Goal: Task Accomplishment & Management: Manage account settings

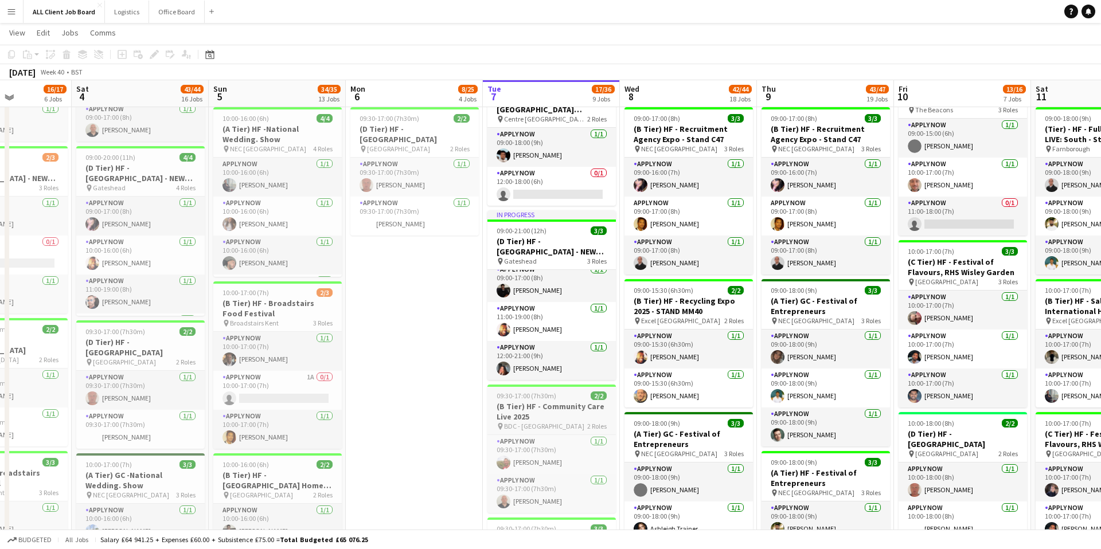
scroll to position [501, 0]
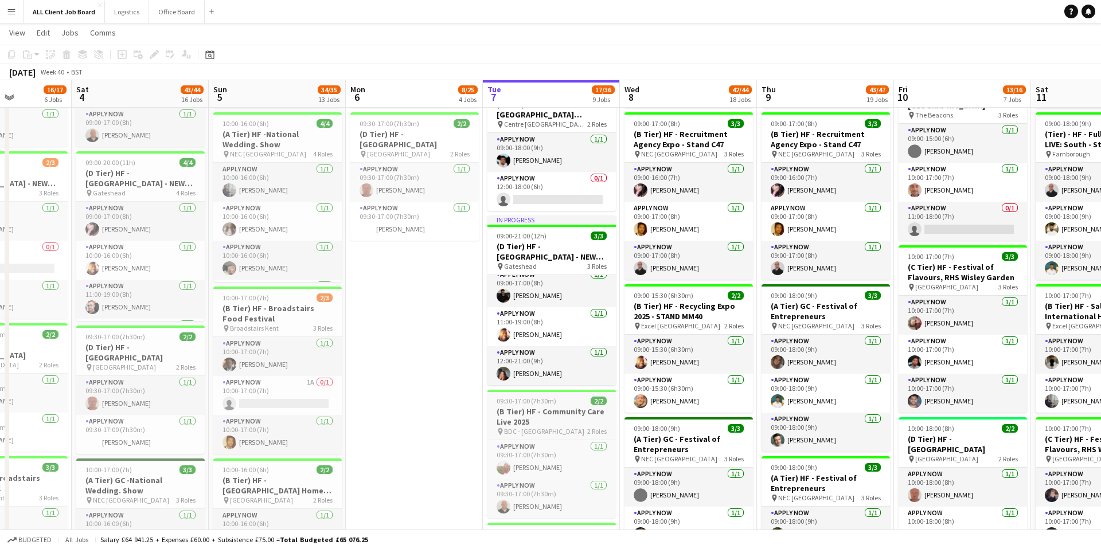
click at [516, 406] on h3 "(B Tier) HF - Community Care Live 2025" at bounding box center [551, 416] width 128 height 21
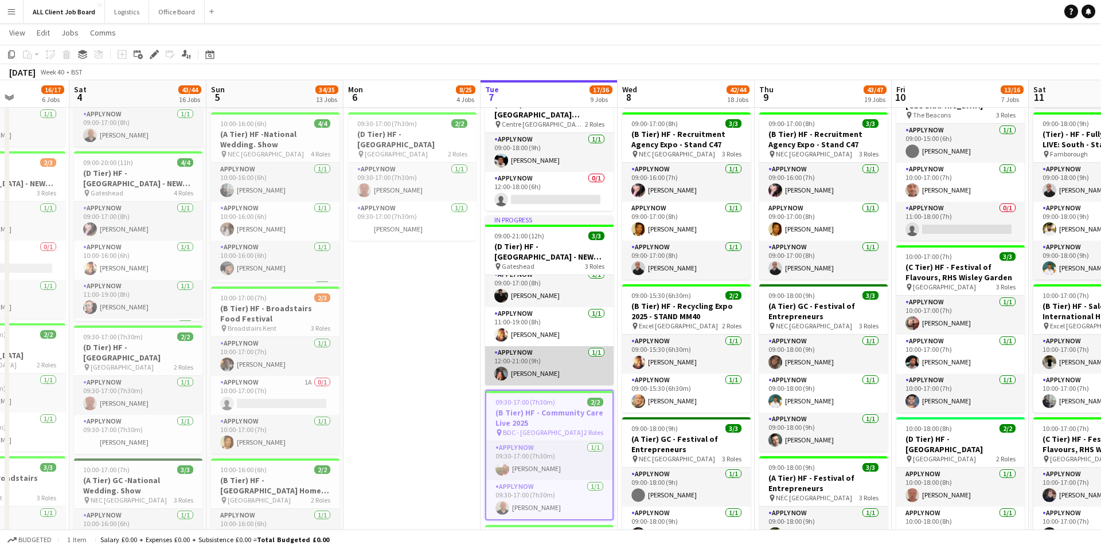
scroll to position [0, 341]
click at [535, 370] on app-card-role "APPLY NOW [DATE] 12:00-21:00 (9h) [PERSON_NAME]" at bounding box center [550, 365] width 128 height 39
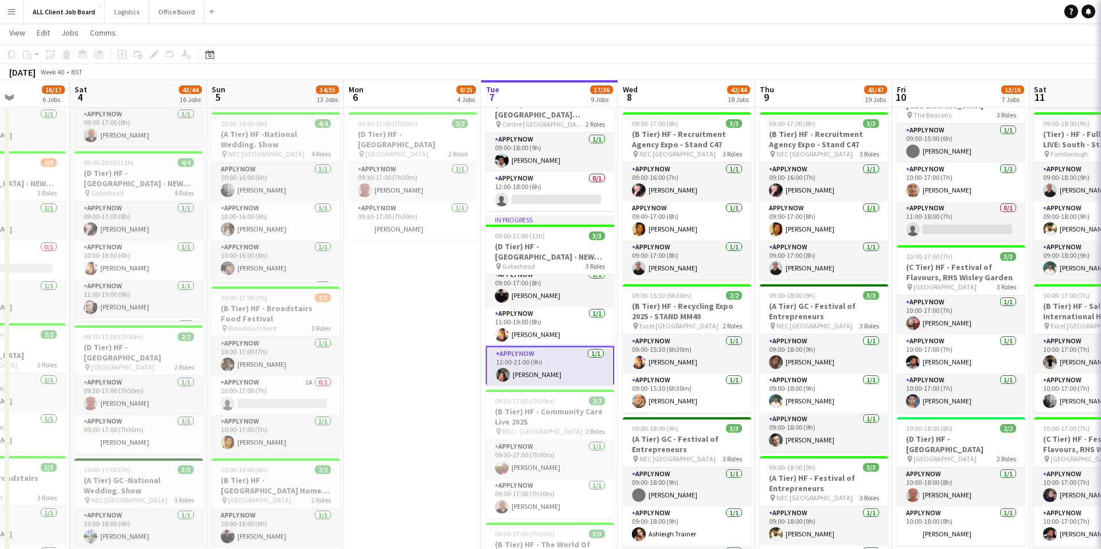
click at [535, 370] on app-card-role "APPLY NOW [DATE] 12:00-21:00 (9h) [PERSON_NAME]" at bounding box center [550, 366] width 128 height 41
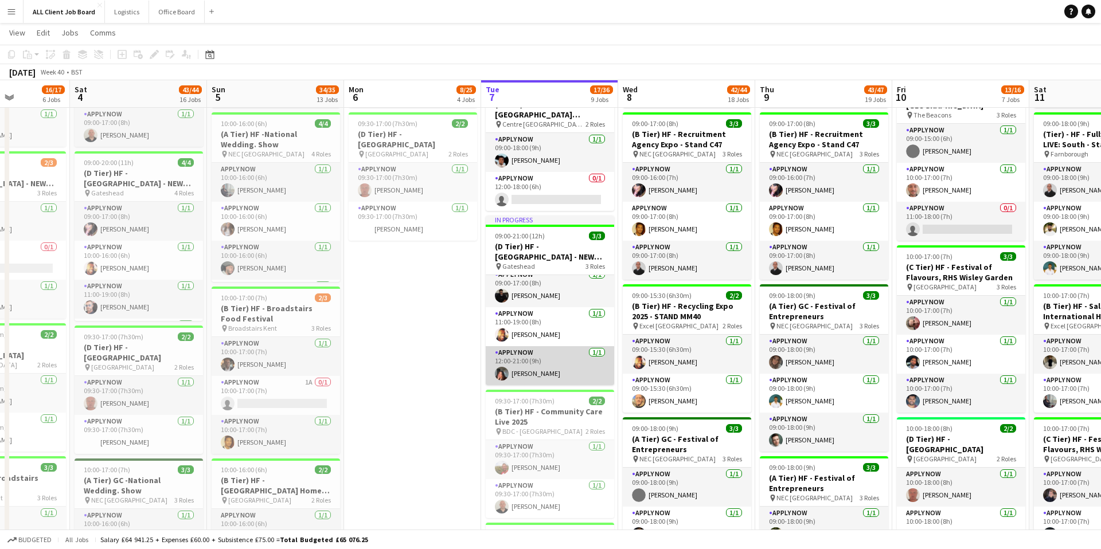
click at [531, 354] on app-card-role "APPLY NOW [DATE] 12:00-21:00 (9h) [PERSON_NAME]" at bounding box center [550, 365] width 128 height 39
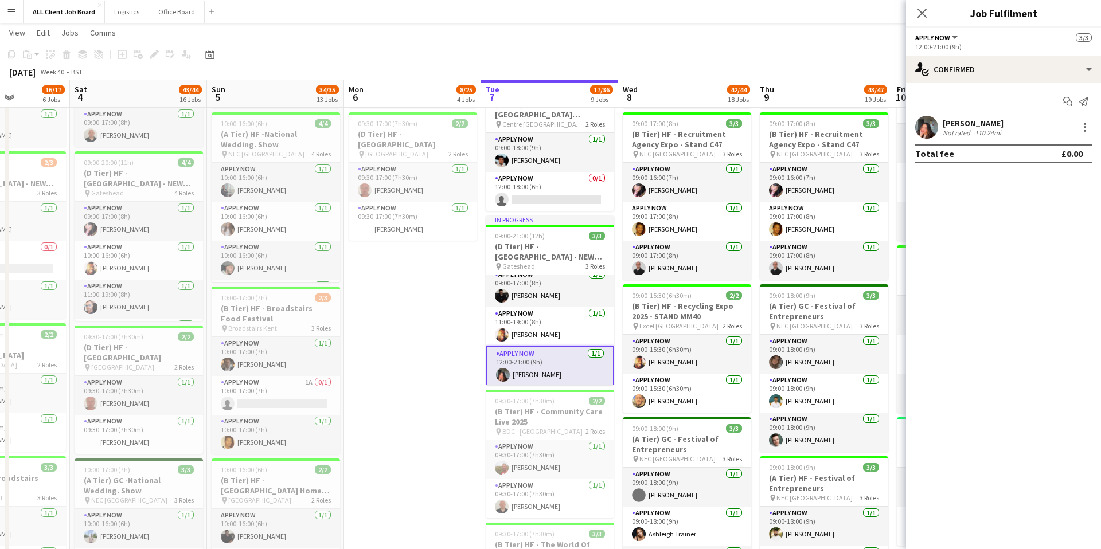
click at [530, 353] on app-card-role "APPLY NOW [DATE] 12:00-21:00 (9h) [PERSON_NAME]" at bounding box center [550, 366] width 128 height 41
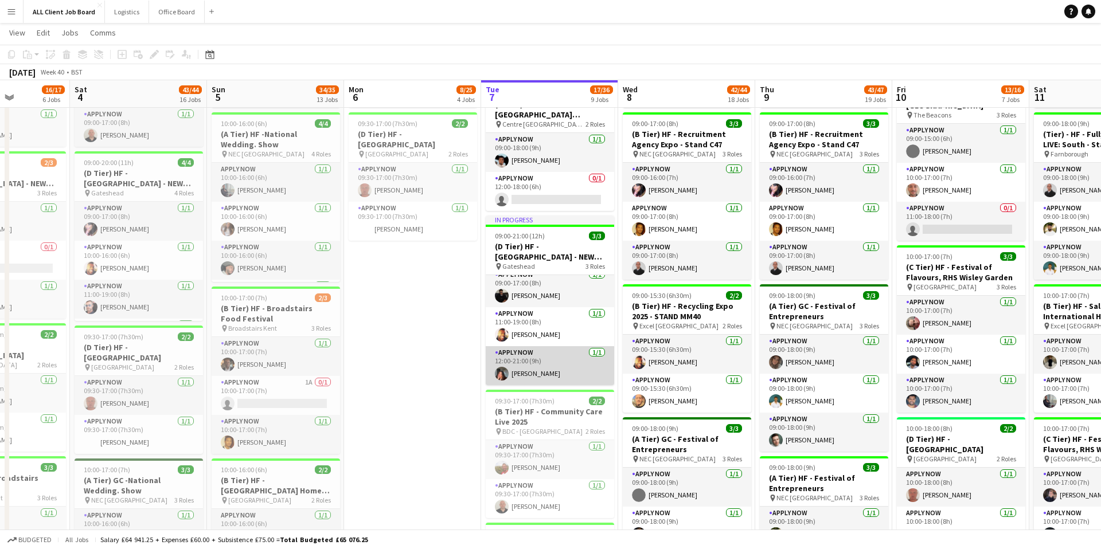
click at [533, 359] on app-card-role "APPLY NOW [DATE] 12:00-21:00 (9h) [PERSON_NAME]" at bounding box center [550, 365] width 128 height 39
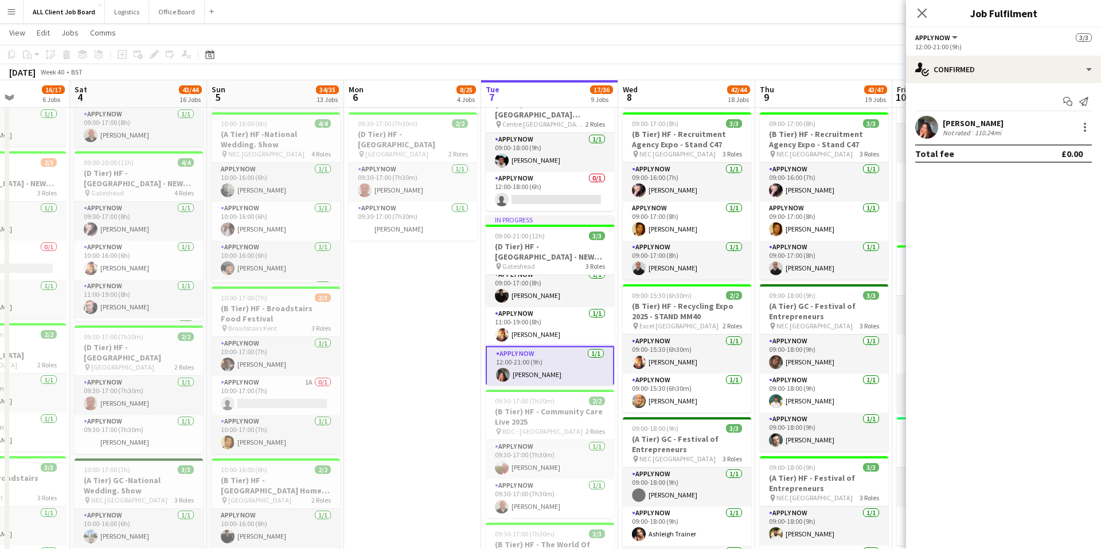
click at [982, 122] on div "[PERSON_NAME]" at bounding box center [972, 123] width 61 height 10
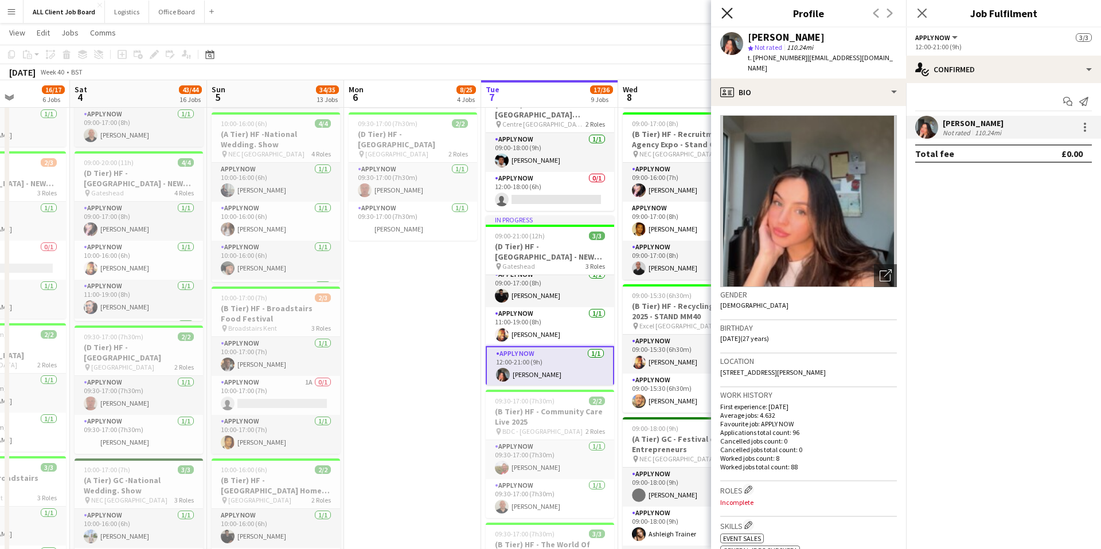
click at [726, 11] on icon "Close pop-in" at bounding box center [726, 12] width 11 height 11
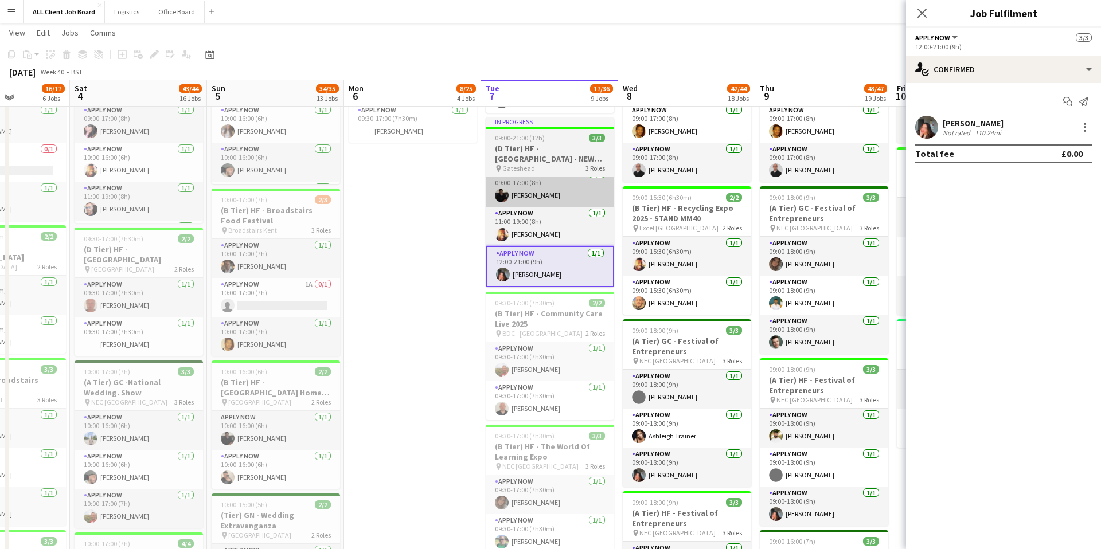
scroll to position [602, 0]
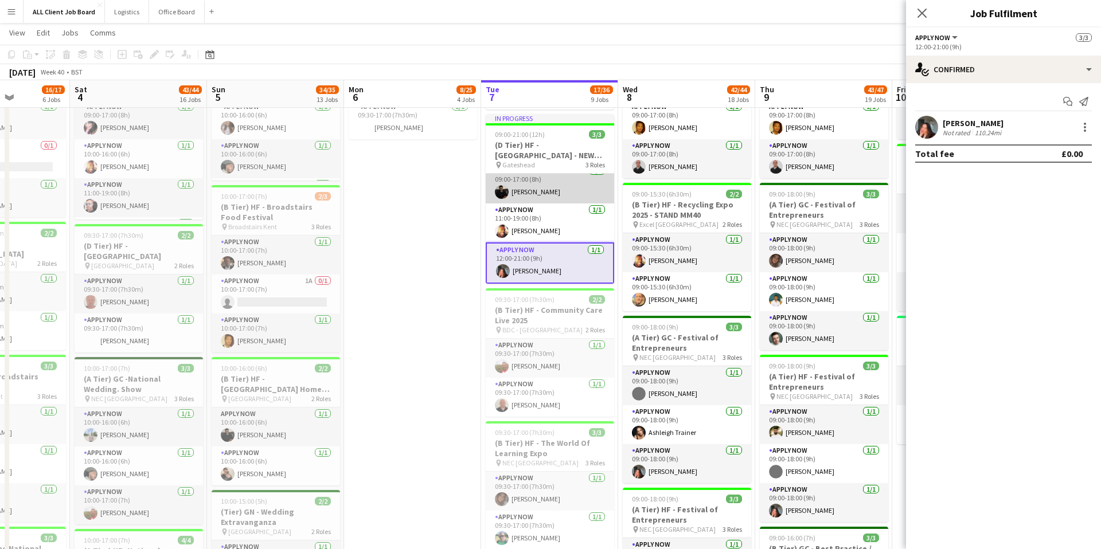
click at [530, 195] on app-card-role "APPLY NOW [DATE] 09:00-17:00 (8h) [PERSON_NAME]" at bounding box center [550, 184] width 128 height 39
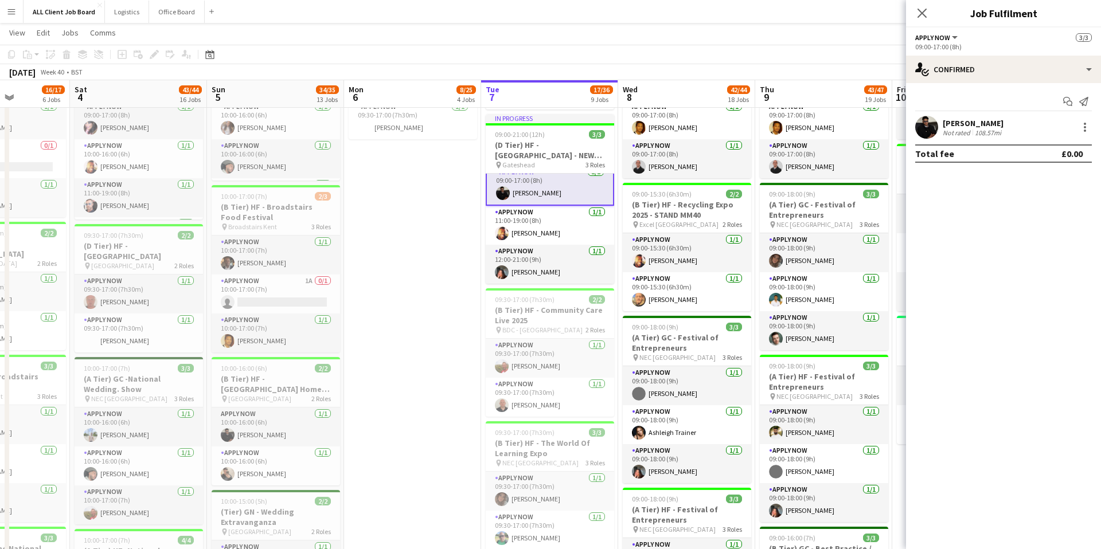
click at [530, 195] on app-card-role "APPLY NOW [DATE] 09:00-17:00 (8h) [PERSON_NAME]" at bounding box center [550, 185] width 128 height 41
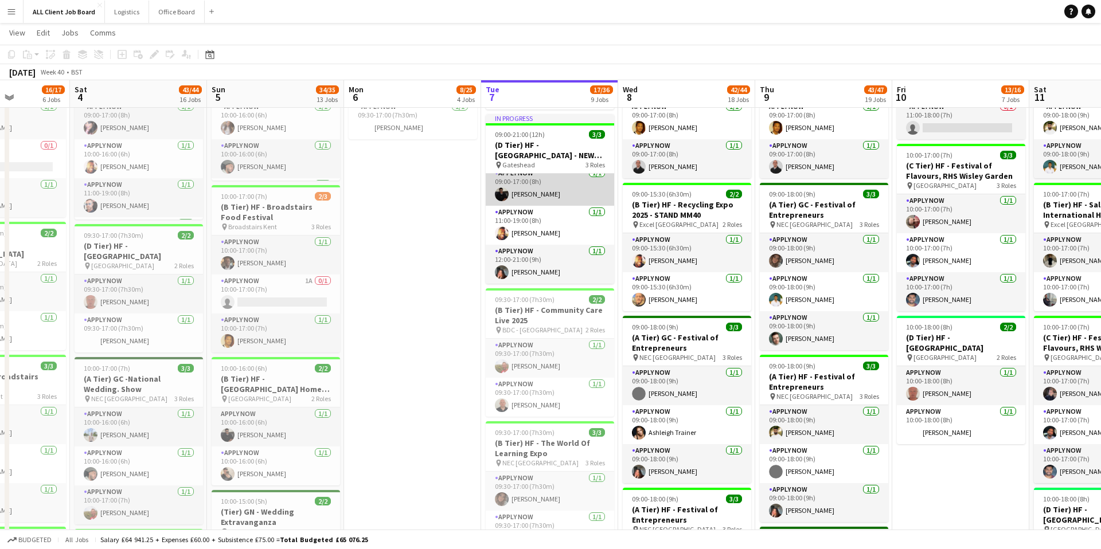
click at [530, 195] on app-card-role "APPLY NOW [DATE] 09:00-17:00 (8h) [PERSON_NAME]" at bounding box center [550, 186] width 128 height 39
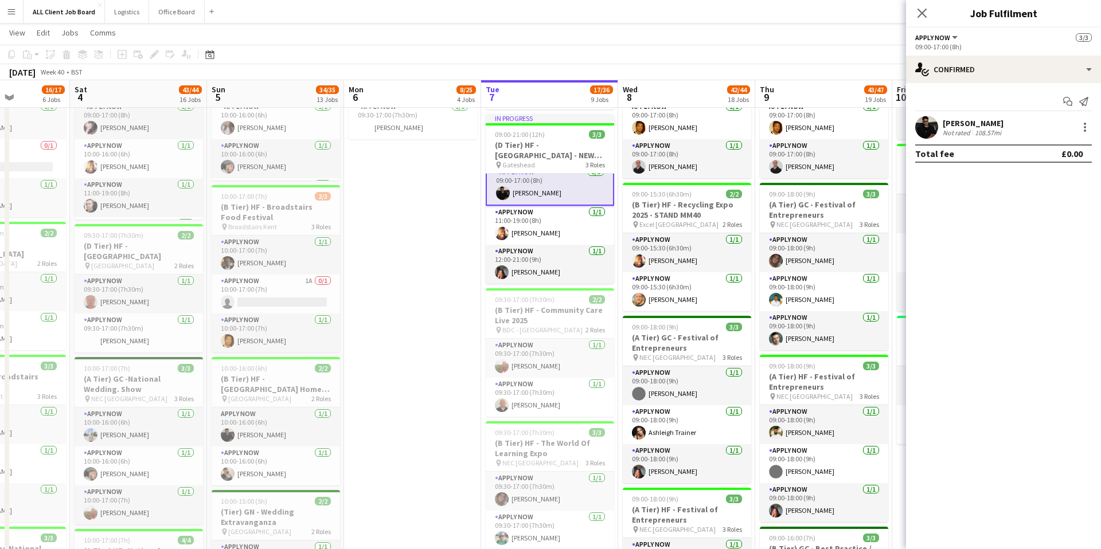
click at [978, 124] on div "[PERSON_NAME]" at bounding box center [972, 123] width 61 height 10
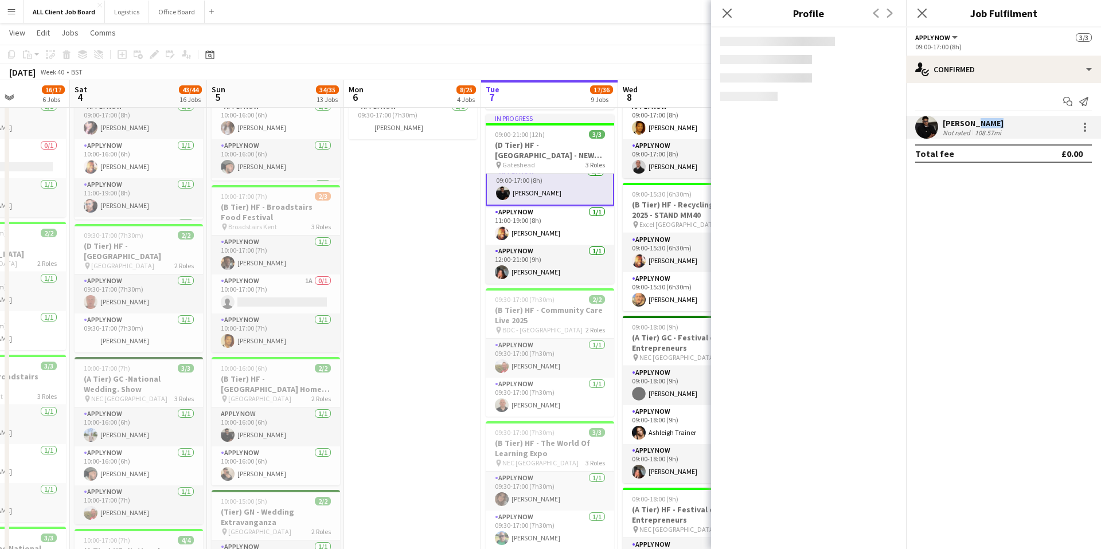
click at [978, 124] on div "[PERSON_NAME]" at bounding box center [972, 123] width 61 height 10
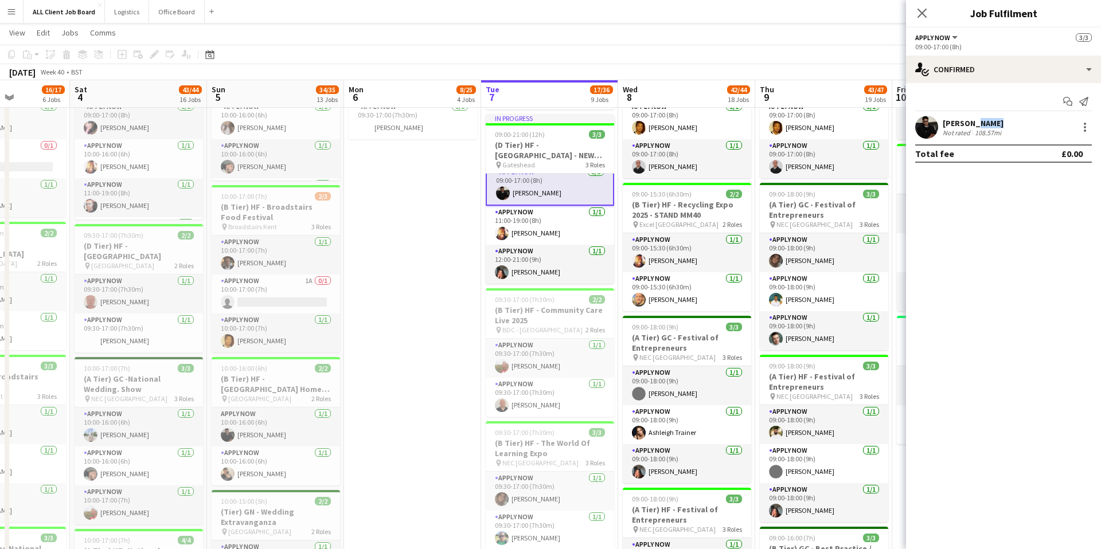
click at [978, 124] on div "[PERSON_NAME]" at bounding box center [972, 123] width 61 height 10
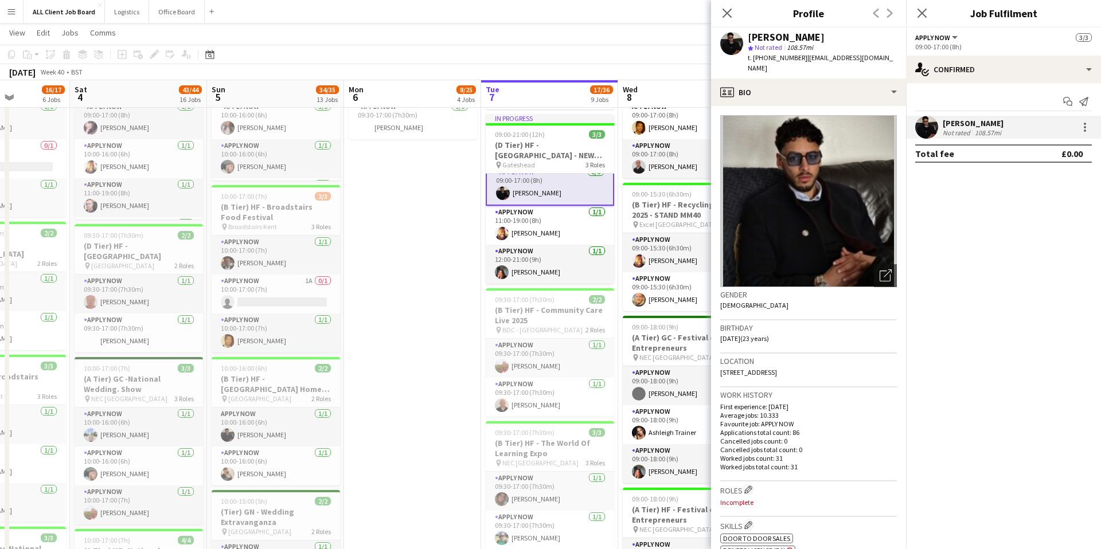
scroll to position [3, 0]
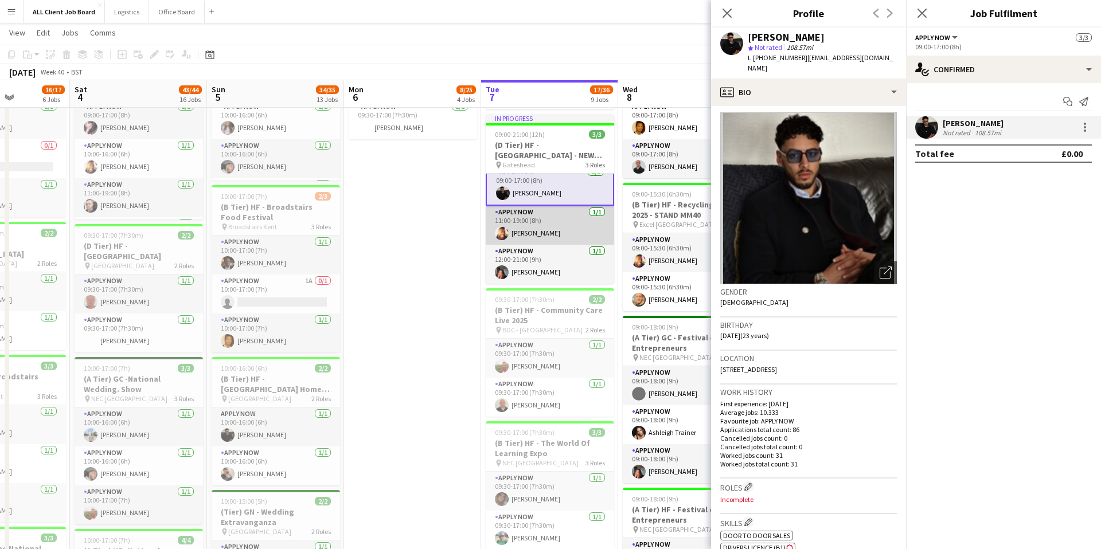
click at [557, 237] on app-card-role "APPLY NOW [DATE] 11:00-19:00 (8h) [PERSON_NAME]" at bounding box center [550, 225] width 128 height 39
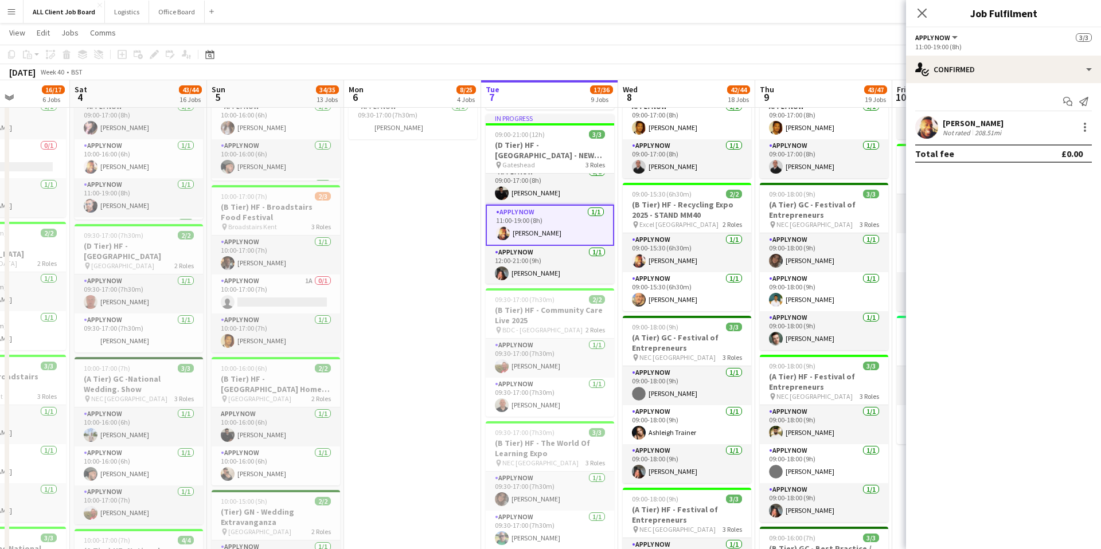
click at [557, 237] on app-card-role "APPLY NOW [DATE] 11:00-19:00 (8h) [PERSON_NAME]" at bounding box center [550, 225] width 128 height 41
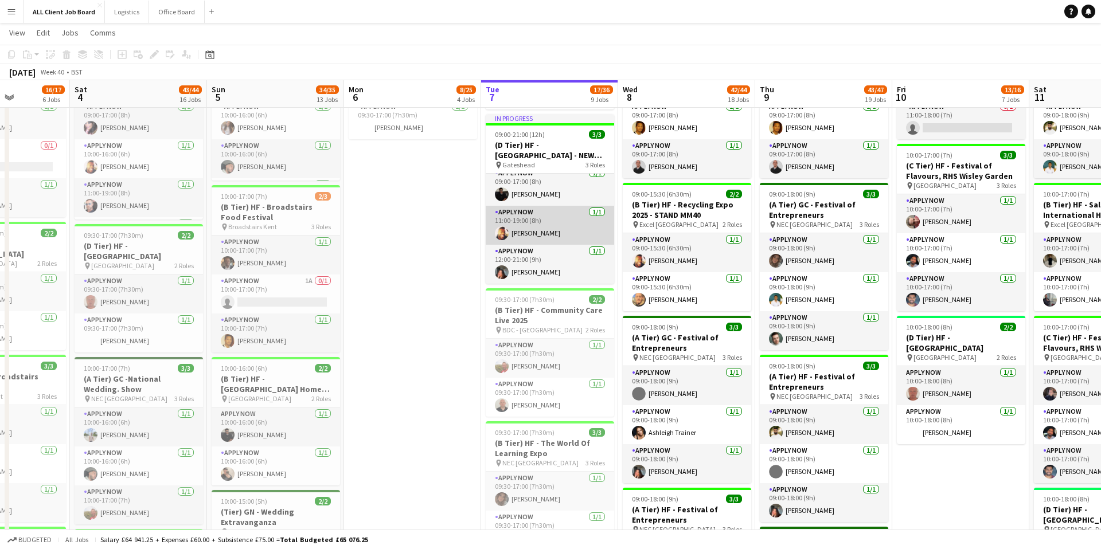
click at [557, 237] on app-card-role "APPLY NOW [DATE] 11:00-19:00 (8h) [PERSON_NAME]" at bounding box center [550, 225] width 128 height 39
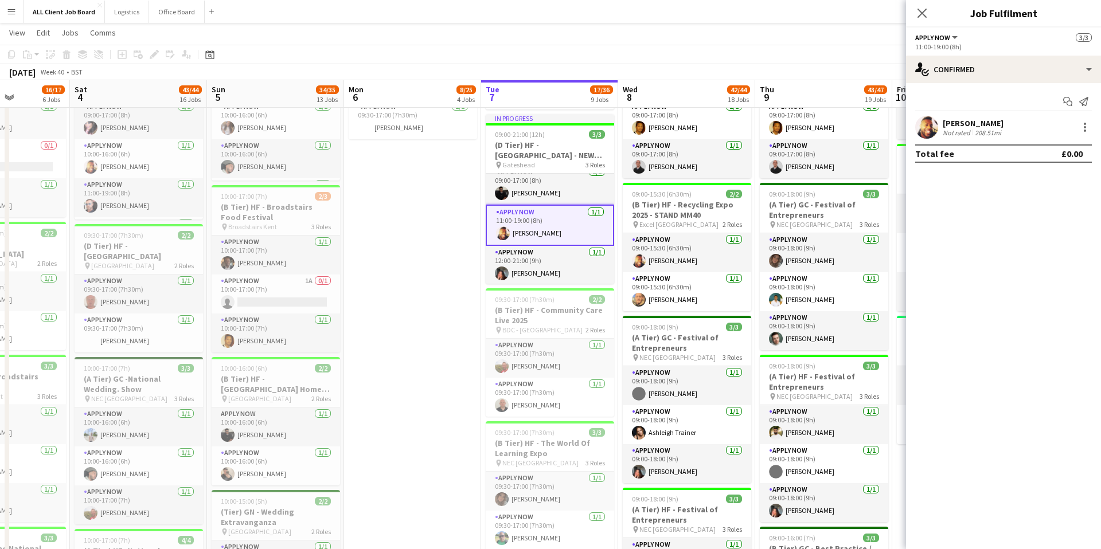
click at [1002, 122] on div "[PERSON_NAME]" at bounding box center [972, 123] width 61 height 10
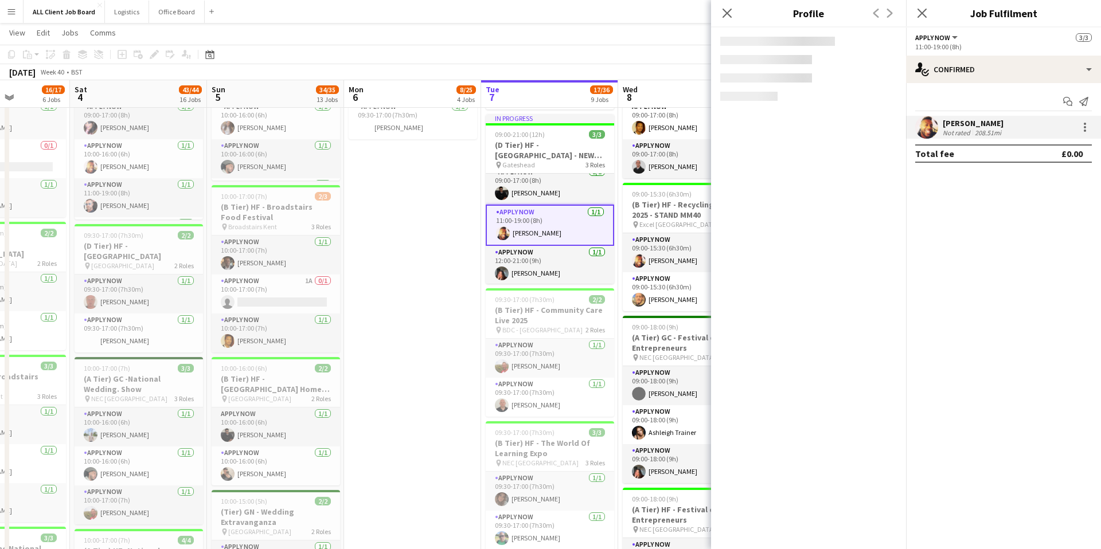
click at [1002, 122] on div "[PERSON_NAME]" at bounding box center [972, 123] width 61 height 10
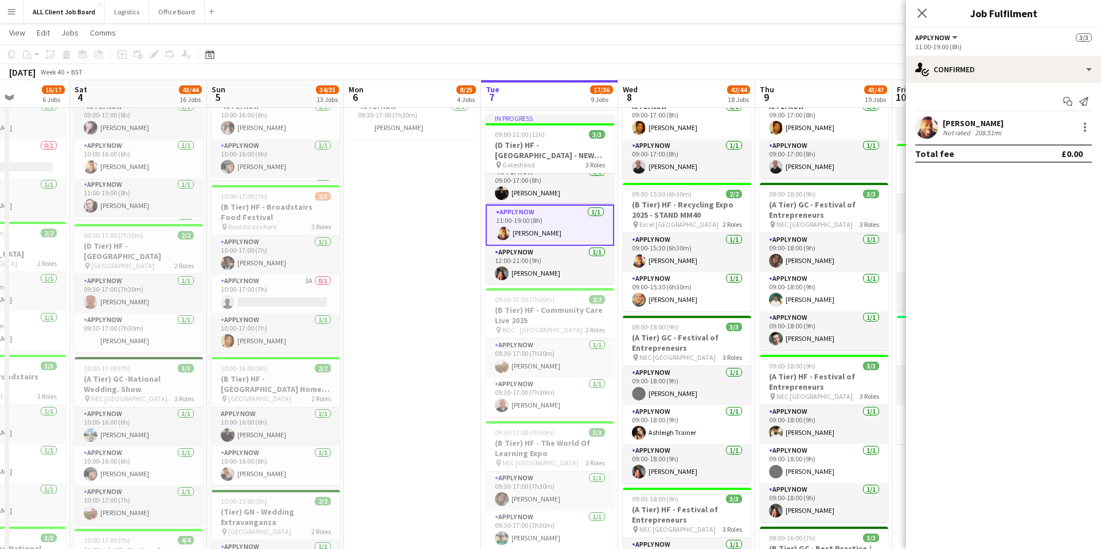
click at [1002, 122] on div "[PERSON_NAME]" at bounding box center [972, 123] width 61 height 10
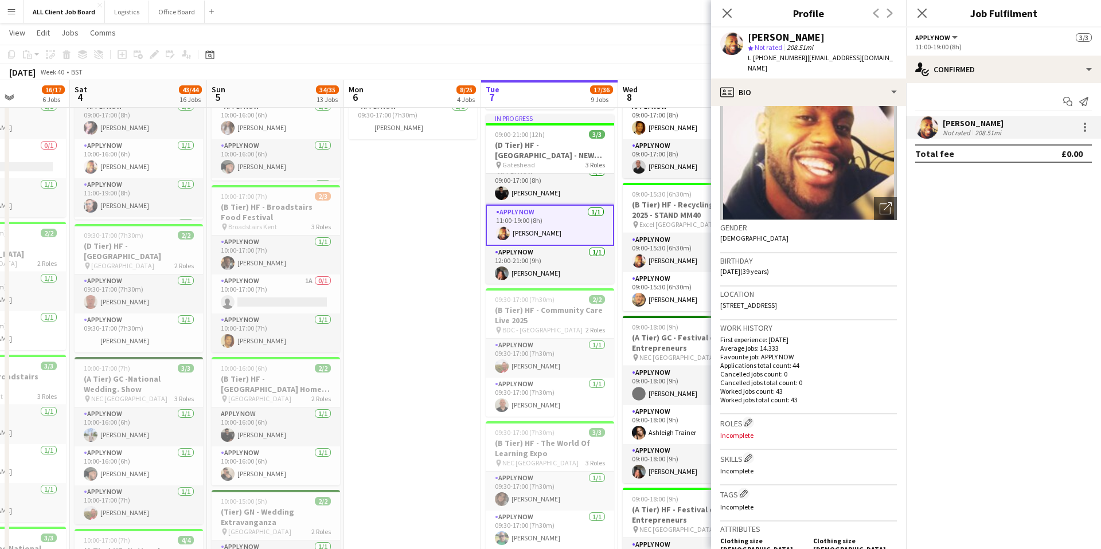
scroll to position [0, 0]
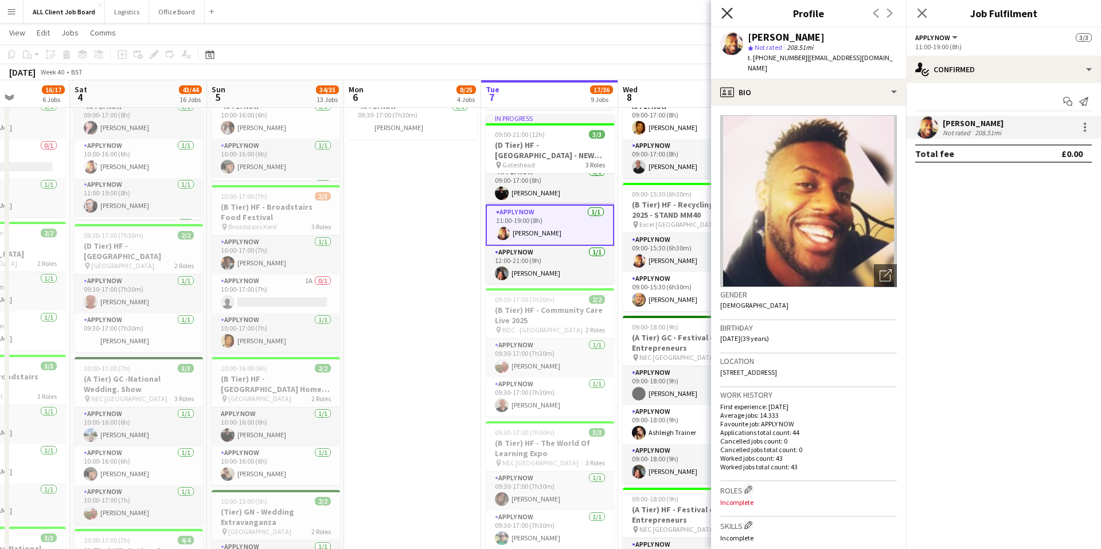
click at [730, 15] on icon "Close pop-in" at bounding box center [726, 12] width 11 height 11
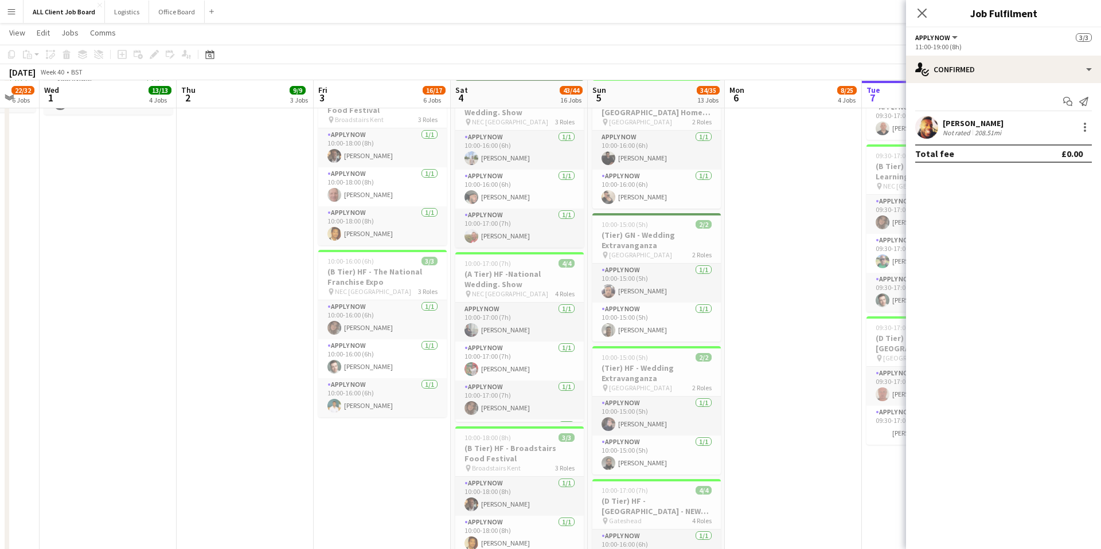
scroll to position [881, 0]
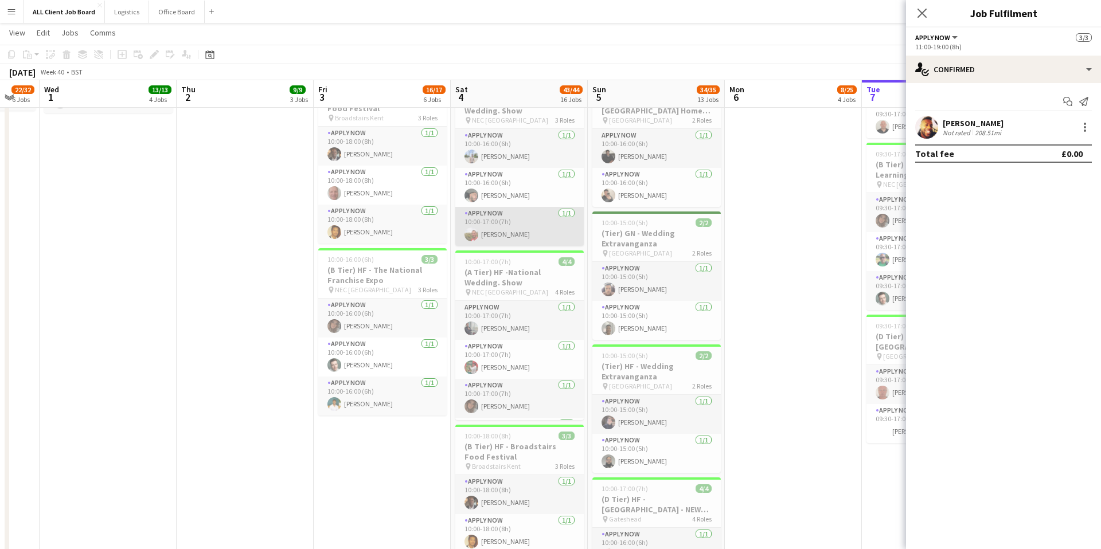
click at [534, 226] on app-card-role "APPLY NOW [DATE] 10:00-17:00 (7h) [PERSON_NAME]" at bounding box center [519, 226] width 128 height 39
click at [534, 226] on app-card-role "APPLY NOW [DATE] 10:00-17:00 (7h) [PERSON_NAME]" at bounding box center [519, 227] width 128 height 41
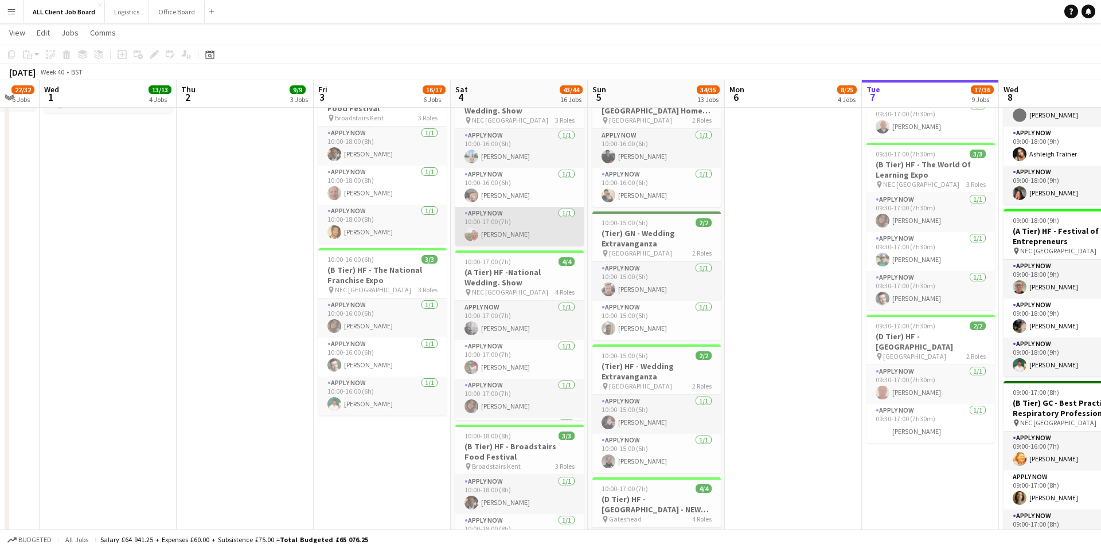
click at [534, 226] on app-card-role "APPLY NOW [DATE] 10:00-17:00 (7h) [PERSON_NAME]" at bounding box center [519, 226] width 128 height 39
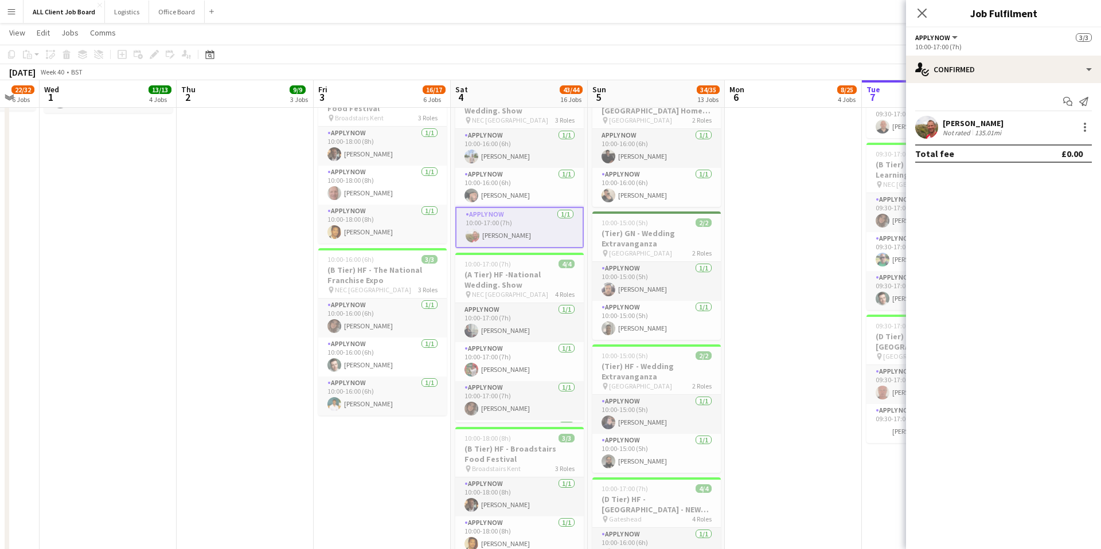
click at [989, 127] on div "[PERSON_NAME]" at bounding box center [972, 123] width 61 height 10
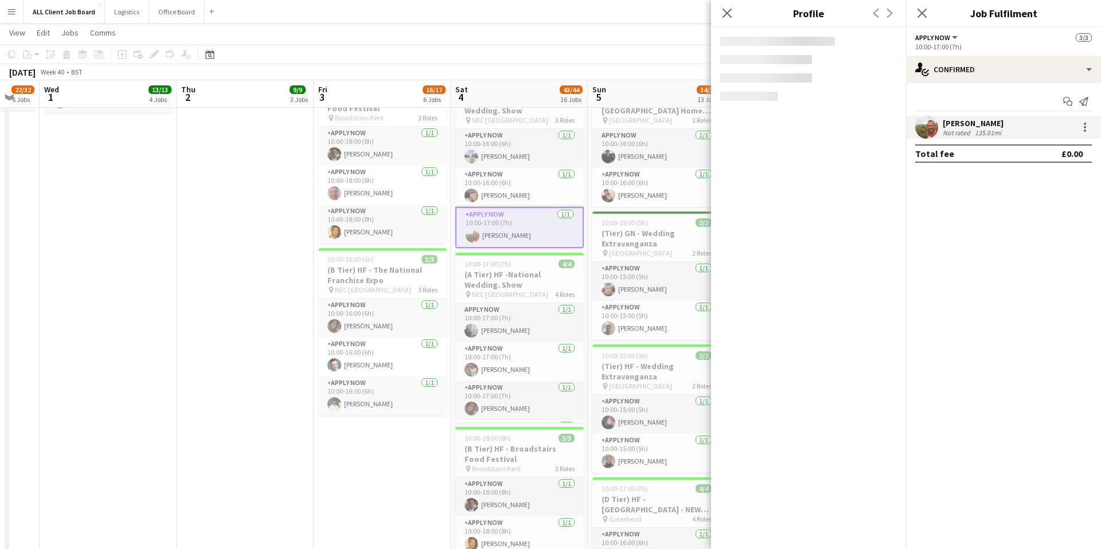
click at [989, 127] on div "[PERSON_NAME]" at bounding box center [972, 123] width 61 height 10
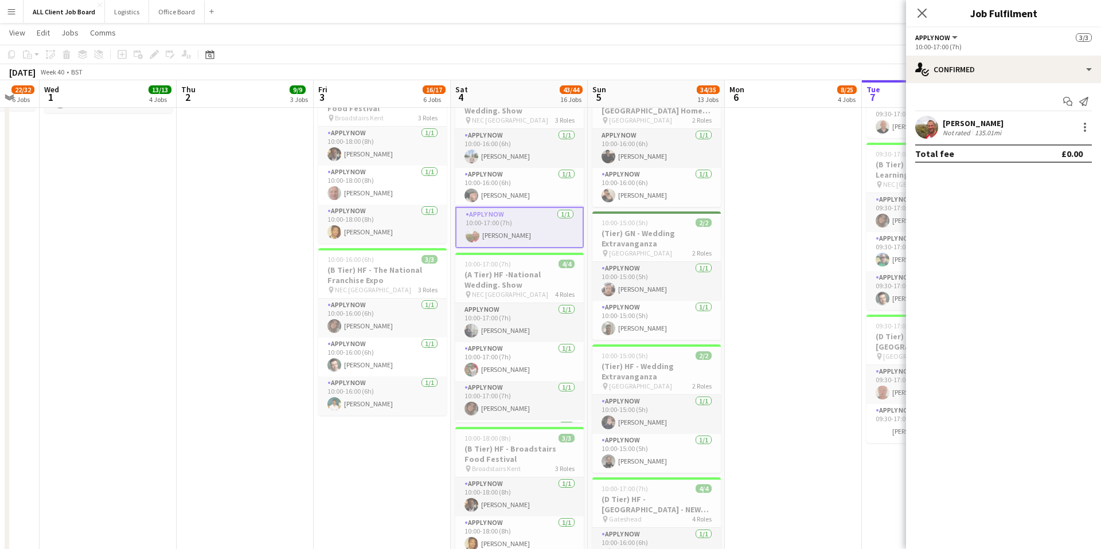
click at [989, 127] on div "[PERSON_NAME]" at bounding box center [972, 123] width 61 height 10
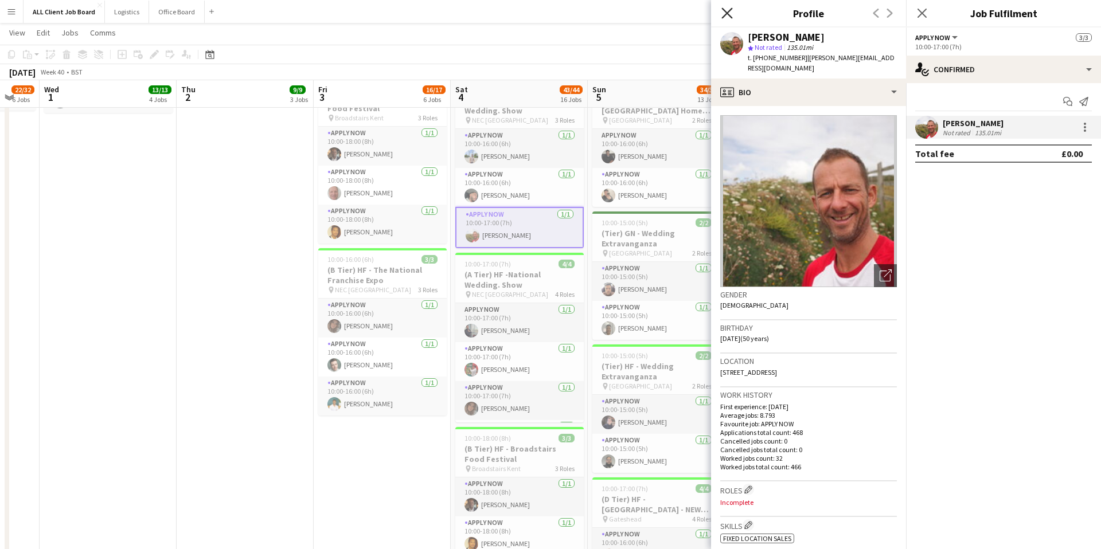
click at [727, 16] on icon "Close pop-in" at bounding box center [726, 12] width 11 height 11
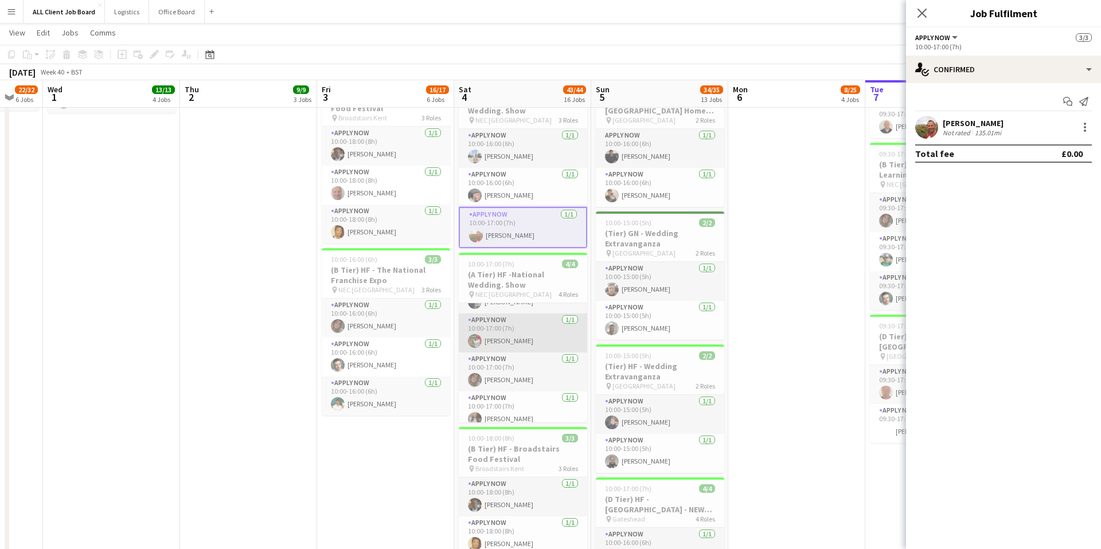
scroll to position [37, 0]
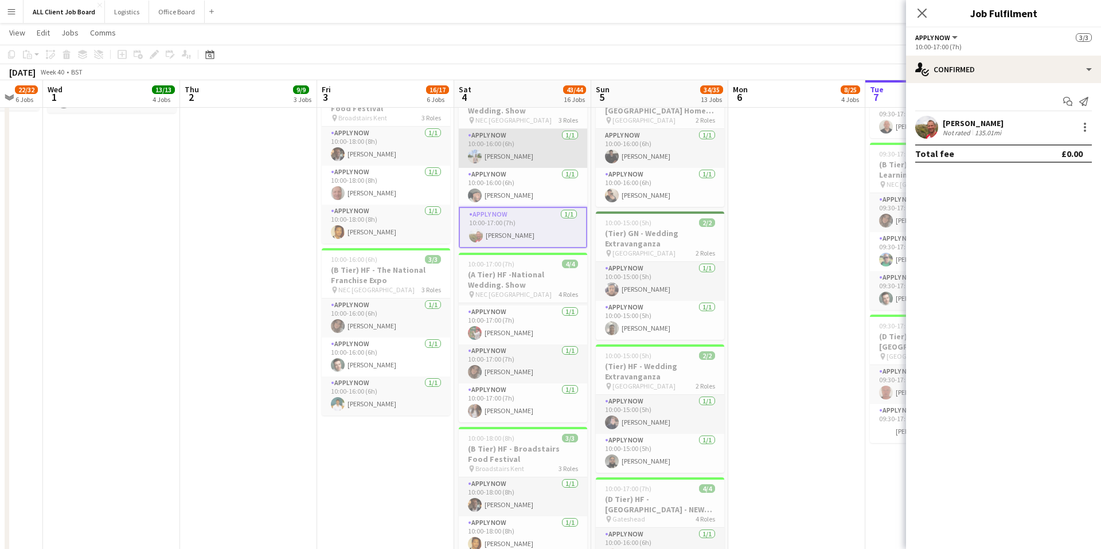
click at [494, 140] on app-card-role "APPLY NOW [DATE] 10:00-16:00 (6h) [PERSON_NAME]" at bounding box center [523, 148] width 128 height 39
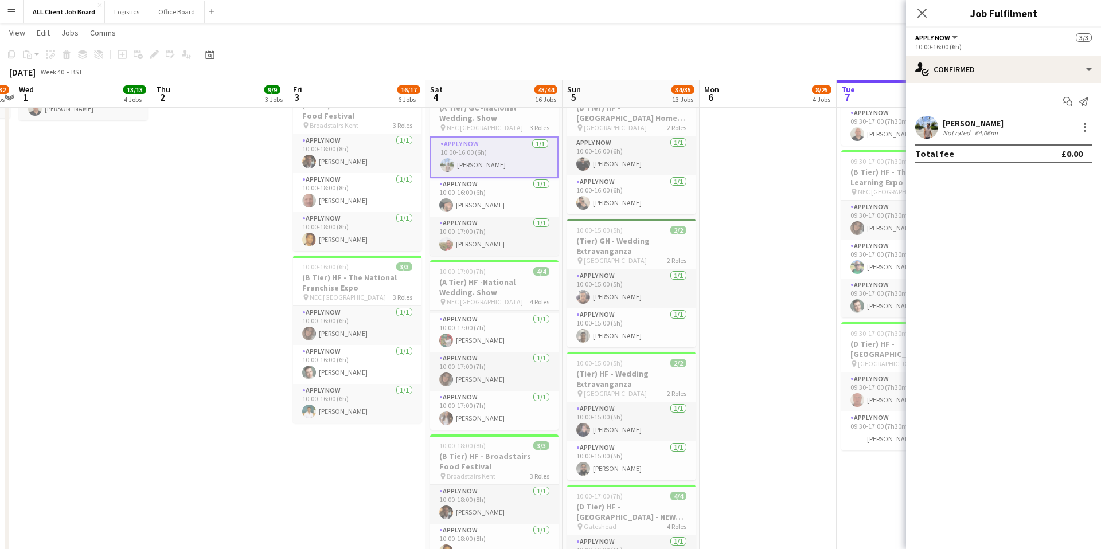
scroll to position [0, 535]
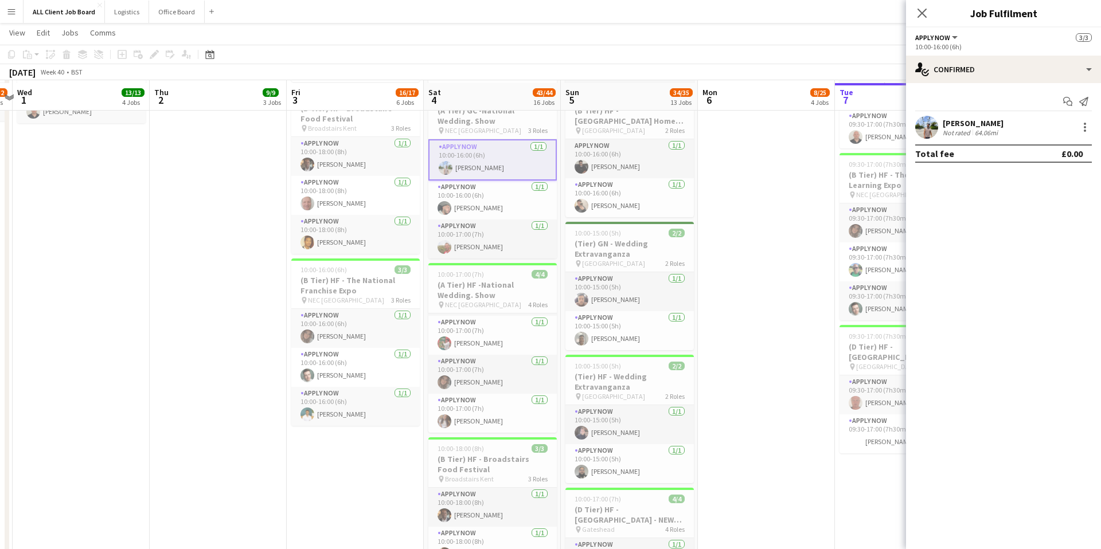
click at [981, 123] on div "[PERSON_NAME]" at bounding box center [972, 123] width 61 height 10
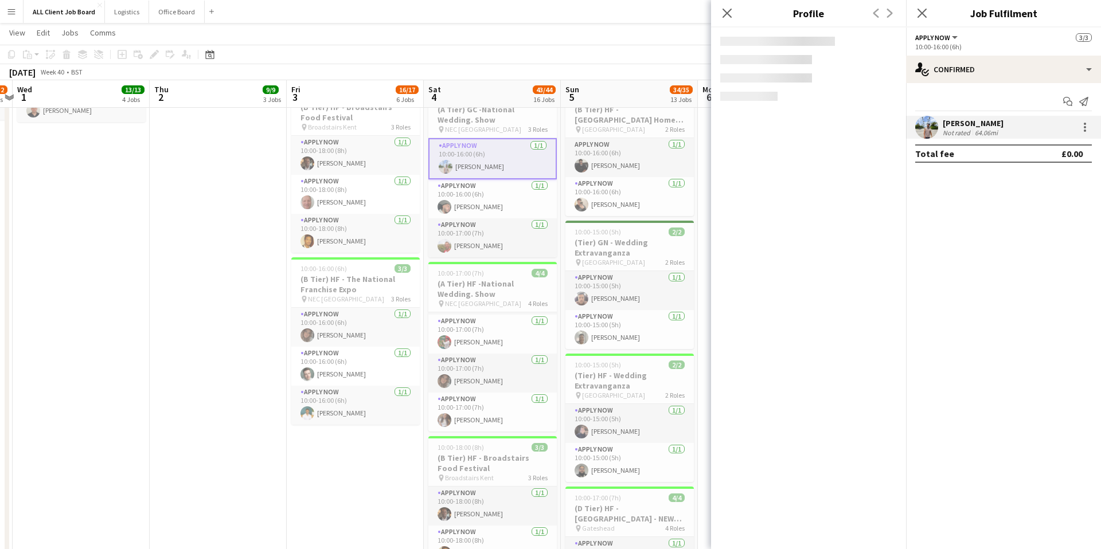
click at [981, 123] on div "[PERSON_NAME]" at bounding box center [972, 123] width 61 height 10
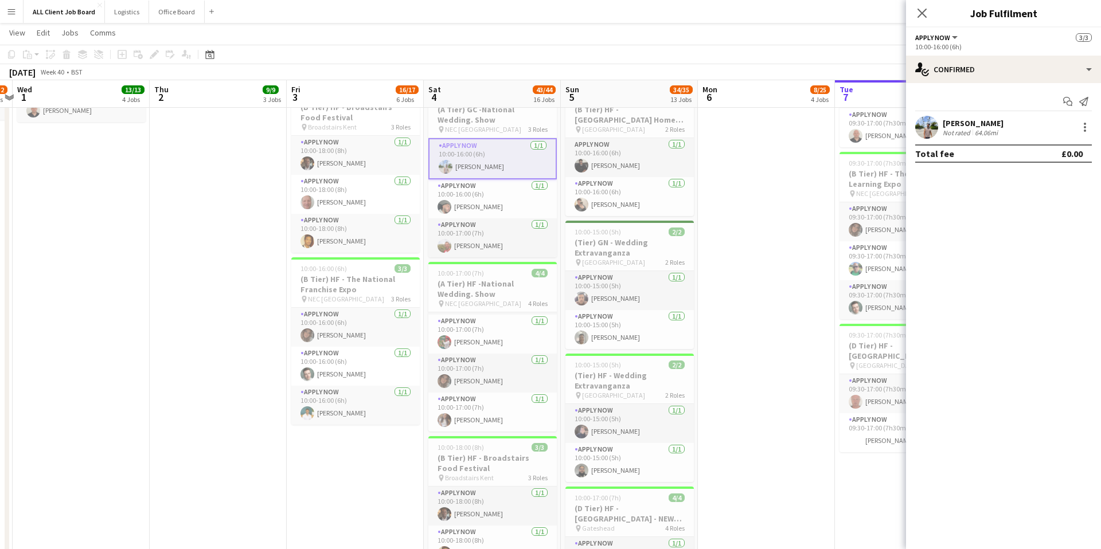
click at [981, 123] on div "[PERSON_NAME]" at bounding box center [972, 123] width 61 height 10
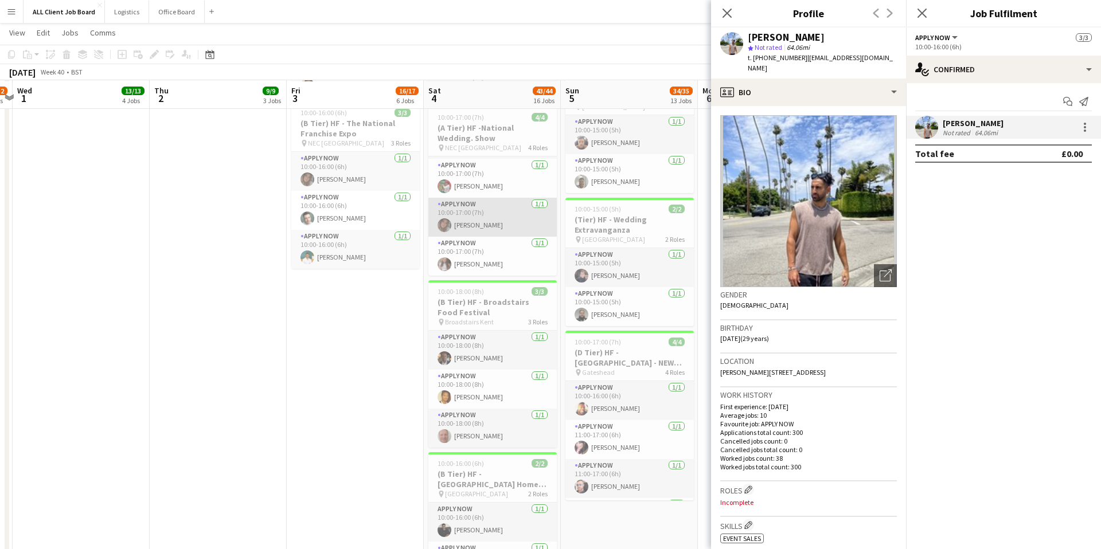
scroll to position [1029, 0]
click at [485, 225] on app-card-role "APPLY NOW [DATE] 10:00-17:00 (7h) [PERSON_NAME]" at bounding box center [492, 216] width 128 height 39
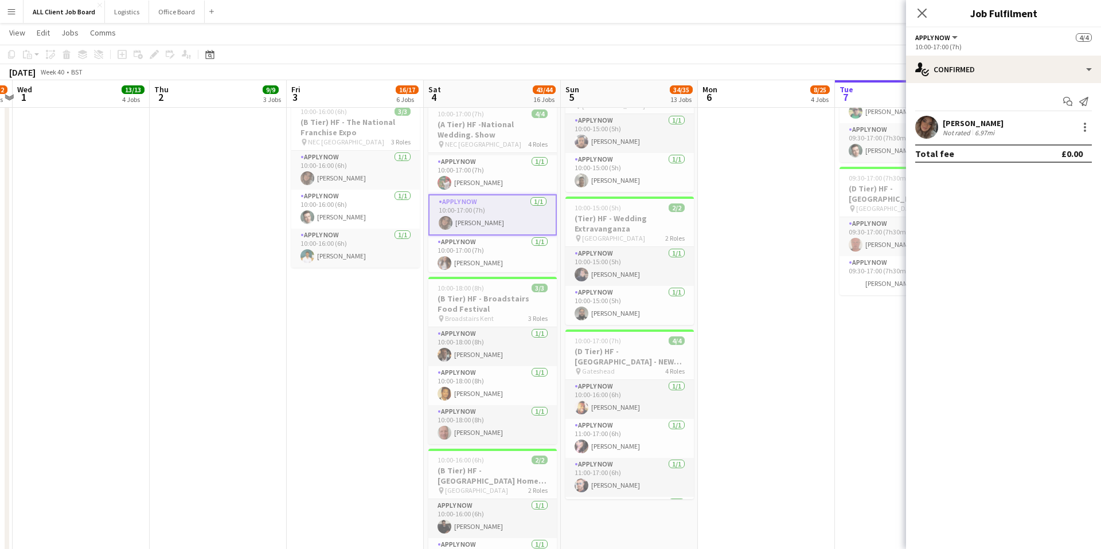
click at [964, 134] on div "Not rated" at bounding box center [957, 132] width 30 height 9
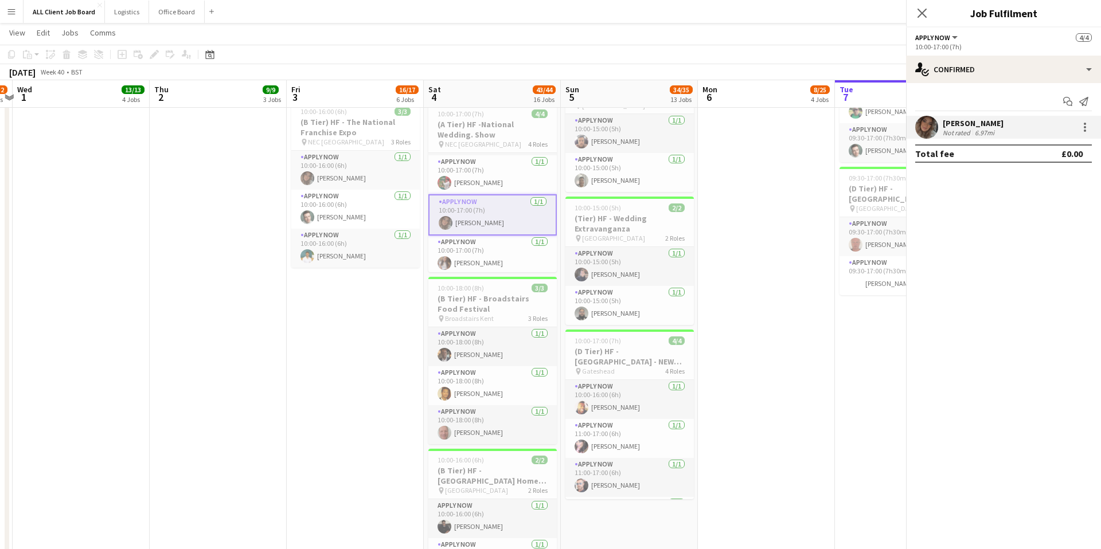
click at [964, 134] on div "Not rated" at bounding box center [957, 132] width 30 height 9
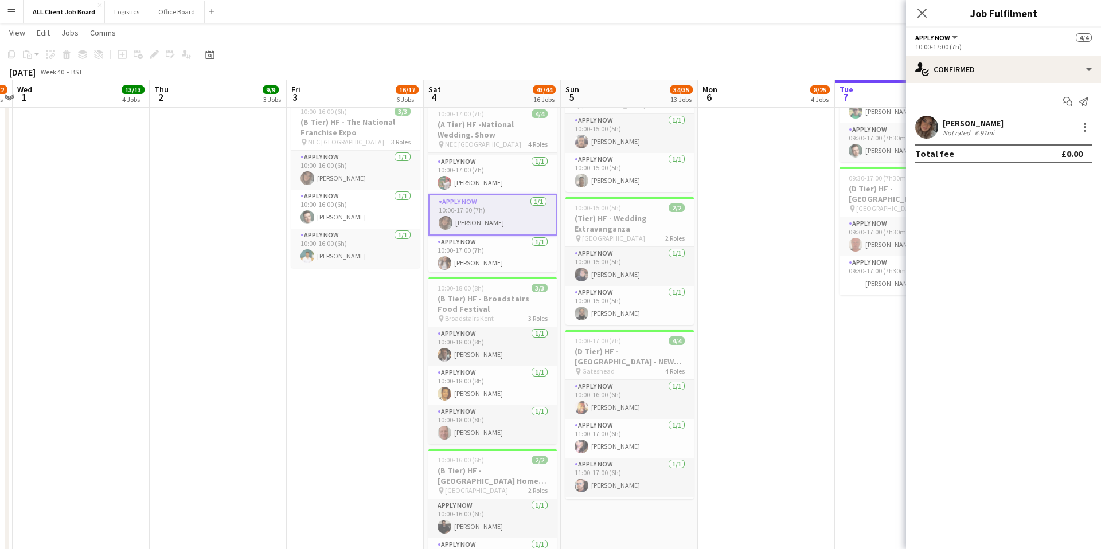
click at [969, 125] on div "[PERSON_NAME]" at bounding box center [972, 123] width 61 height 10
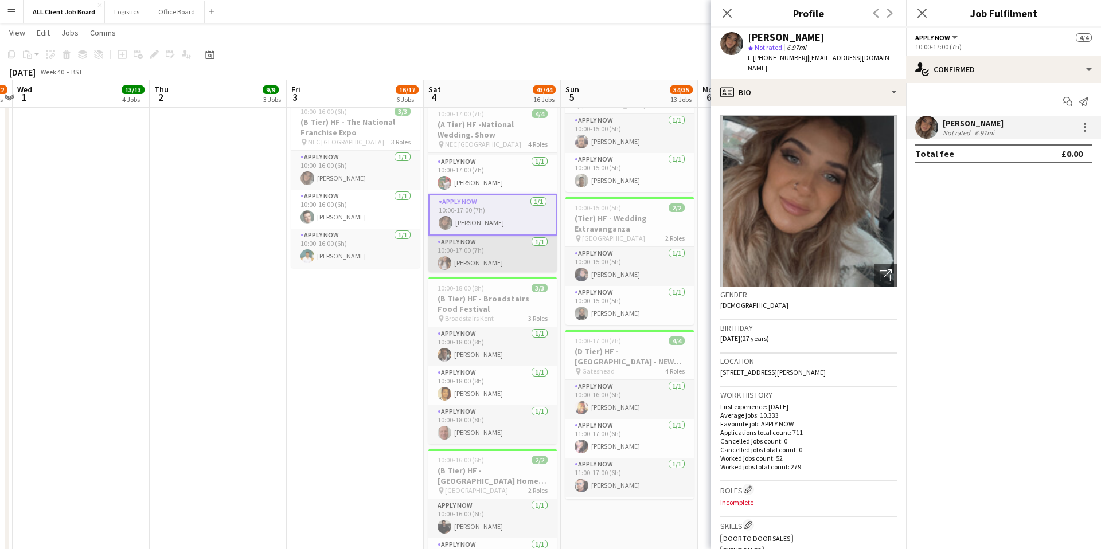
click at [490, 262] on app-card-role "APPLY NOW [DATE] 10:00-17:00 (7h) [PERSON_NAME]" at bounding box center [492, 255] width 128 height 39
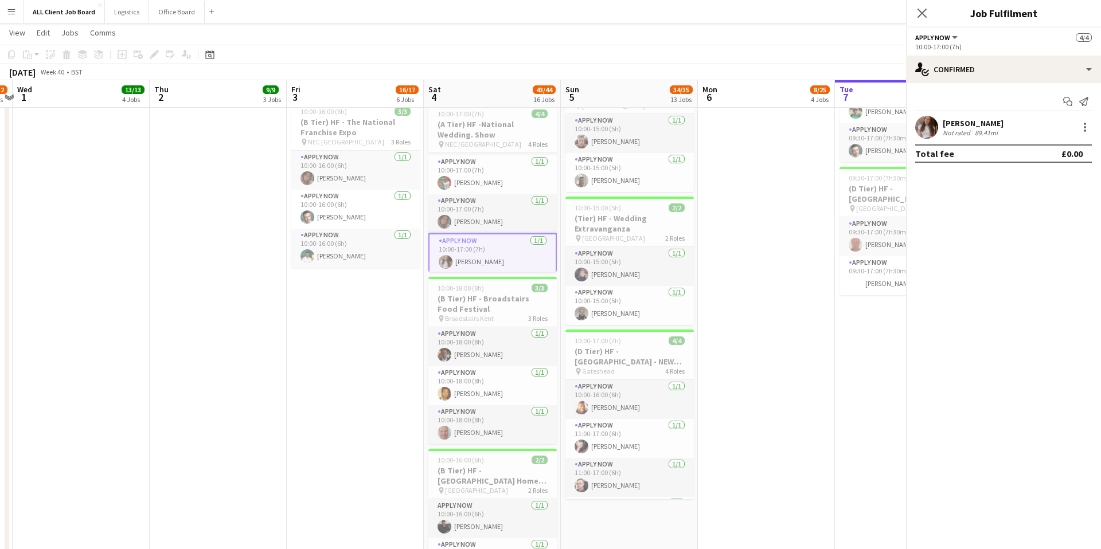
scroll to position [37, 0]
click at [949, 123] on div "[PERSON_NAME]" at bounding box center [972, 123] width 61 height 10
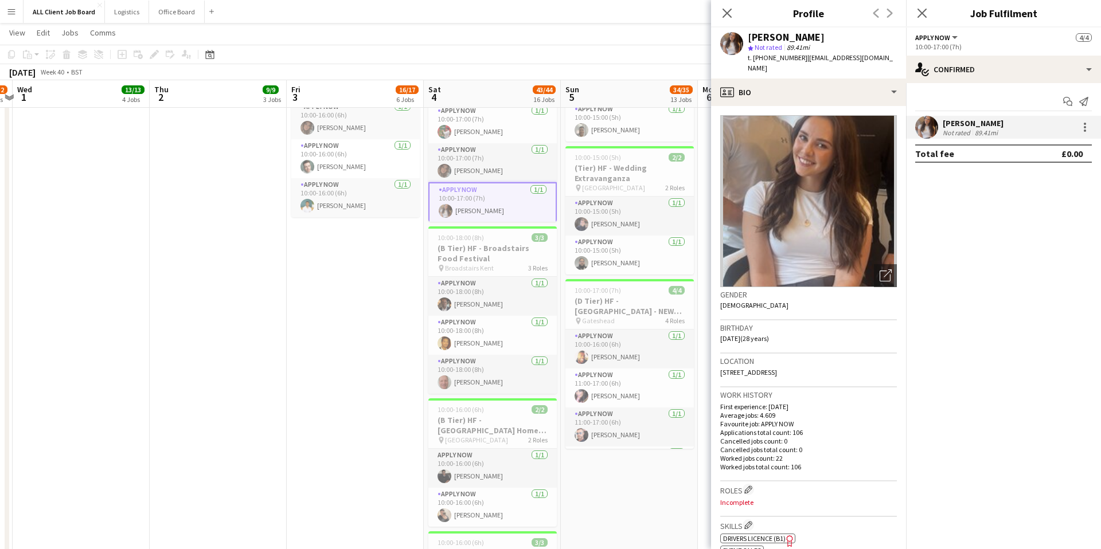
scroll to position [1088, 0]
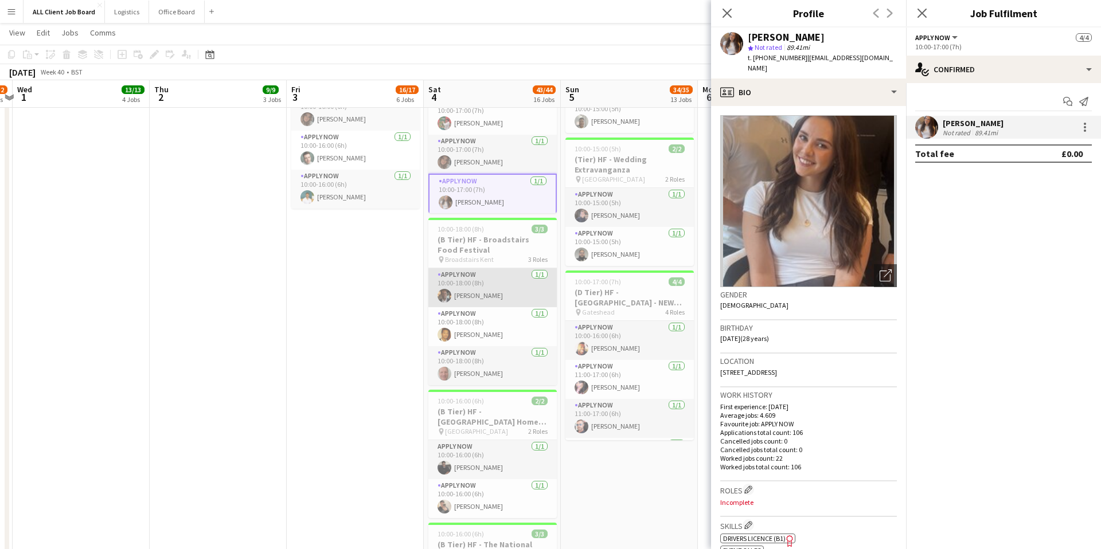
click at [500, 288] on app-card-role "APPLY NOW [DATE] 10:00-18:00 (8h) [PERSON_NAME]" at bounding box center [492, 287] width 128 height 39
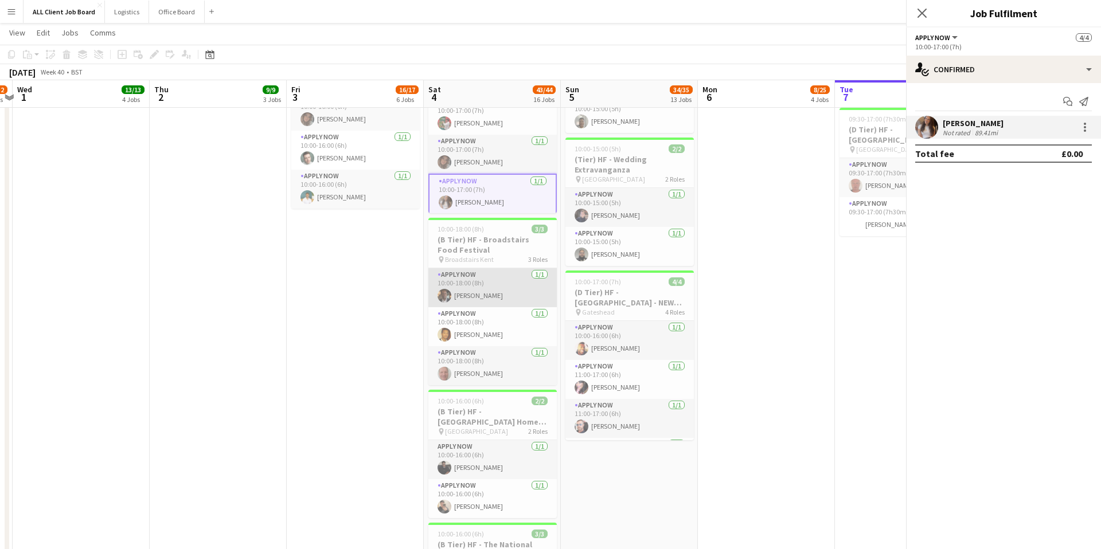
scroll to position [37, 0]
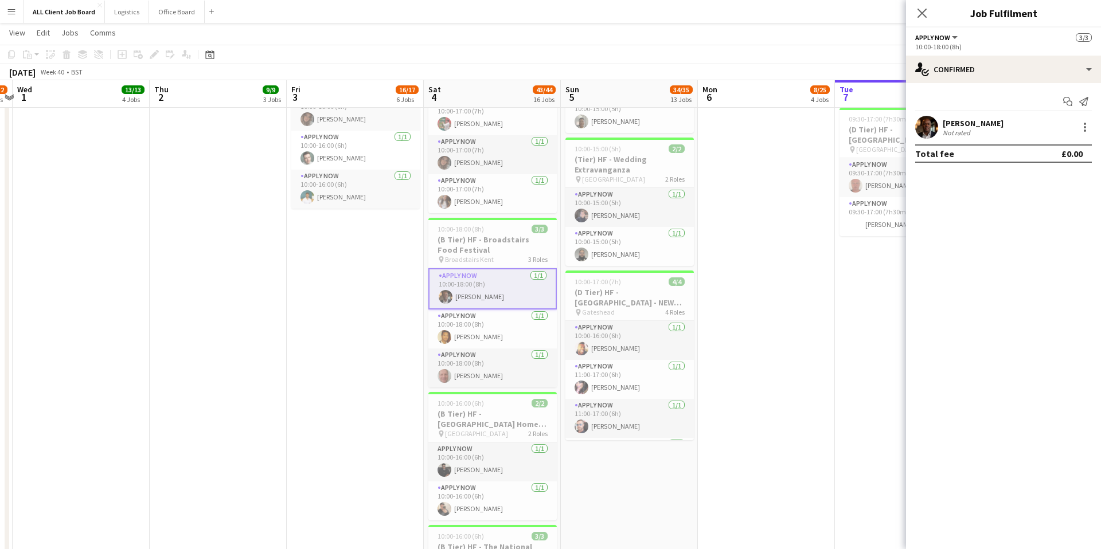
click at [500, 288] on app-card-role "APPLY NOW [DATE] 10:00-18:00 (8h) [PERSON_NAME]" at bounding box center [492, 288] width 128 height 41
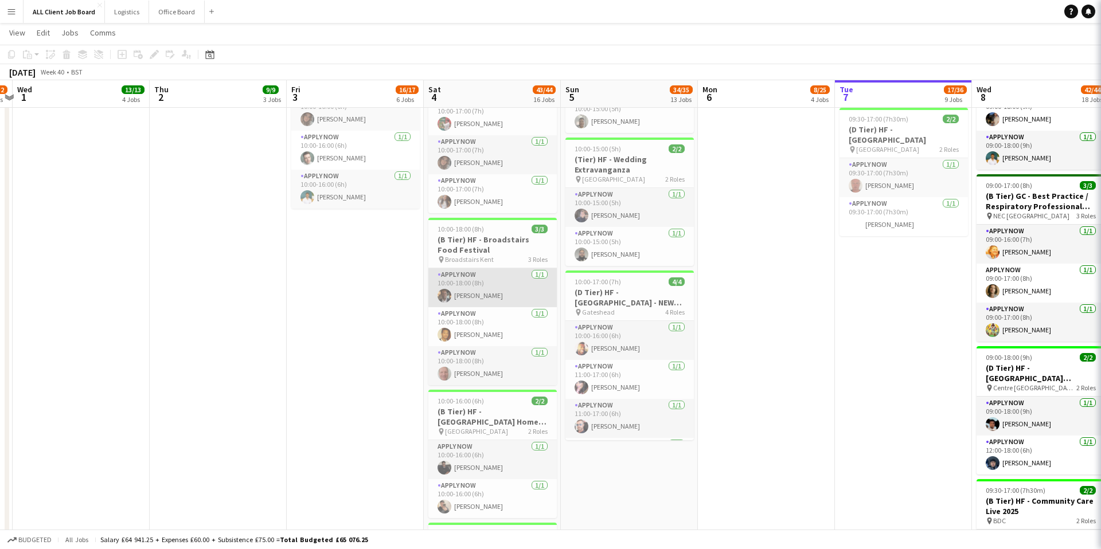
click at [500, 288] on app-card-role "APPLY NOW [DATE] 10:00-18:00 (8h) [PERSON_NAME]" at bounding box center [492, 287] width 128 height 39
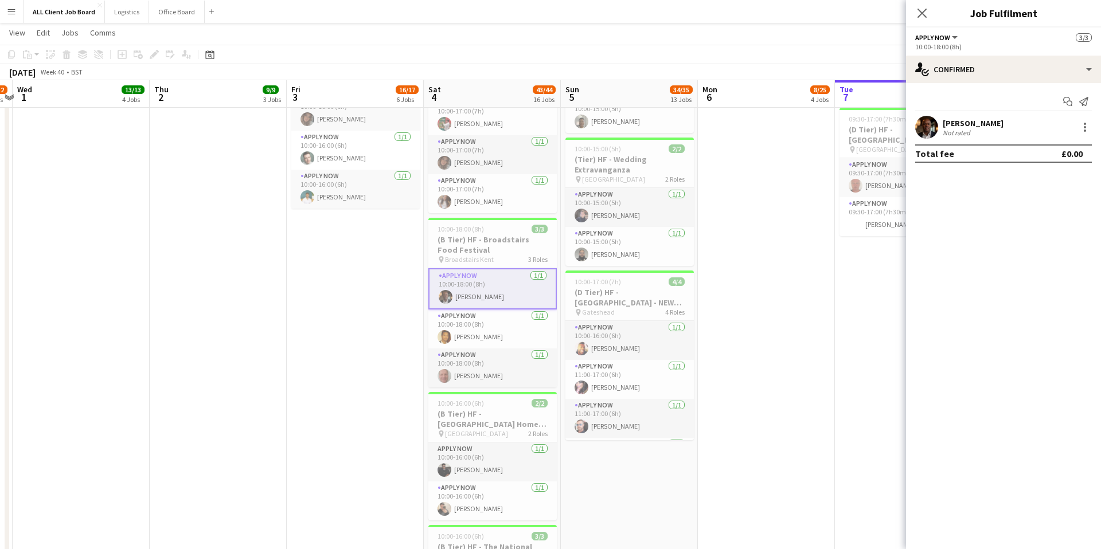
click at [500, 288] on app-card-role "APPLY NOW [DATE] 10:00-18:00 (8h) [PERSON_NAME]" at bounding box center [492, 288] width 128 height 41
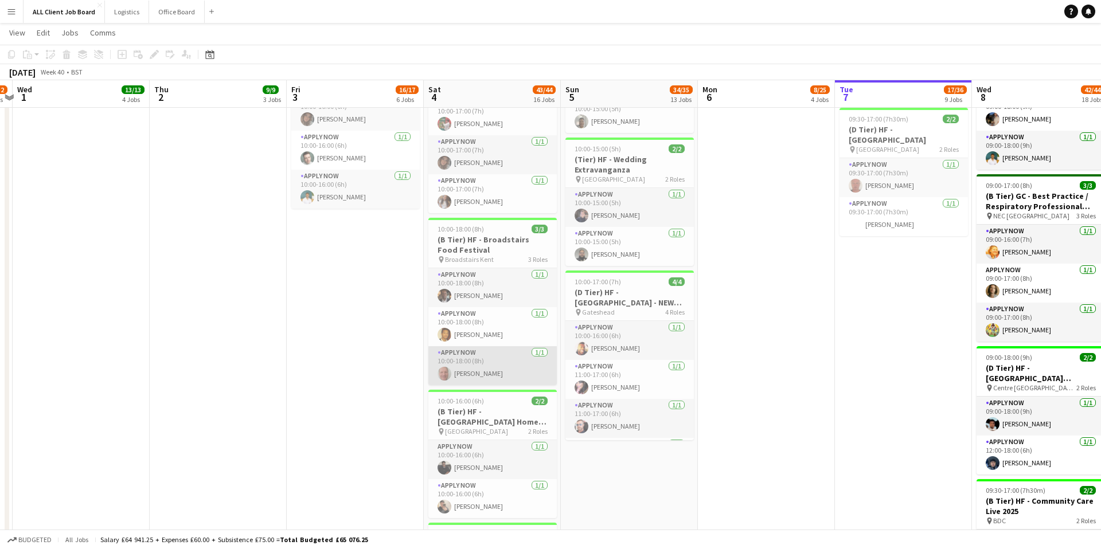
click at [510, 359] on app-card-role "APPLY NOW [DATE] 10:00-18:00 (8h) [PERSON_NAME]" at bounding box center [492, 365] width 128 height 39
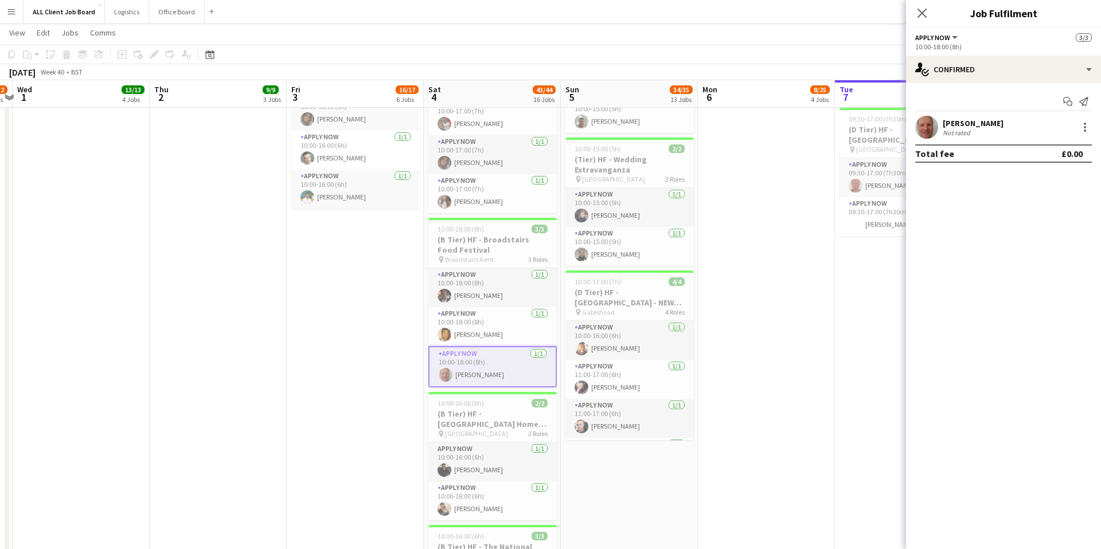
click at [510, 359] on app-card-role "APPLY NOW [DATE] 10:00-18:00 (8h) [PERSON_NAME]" at bounding box center [492, 366] width 128 height 41
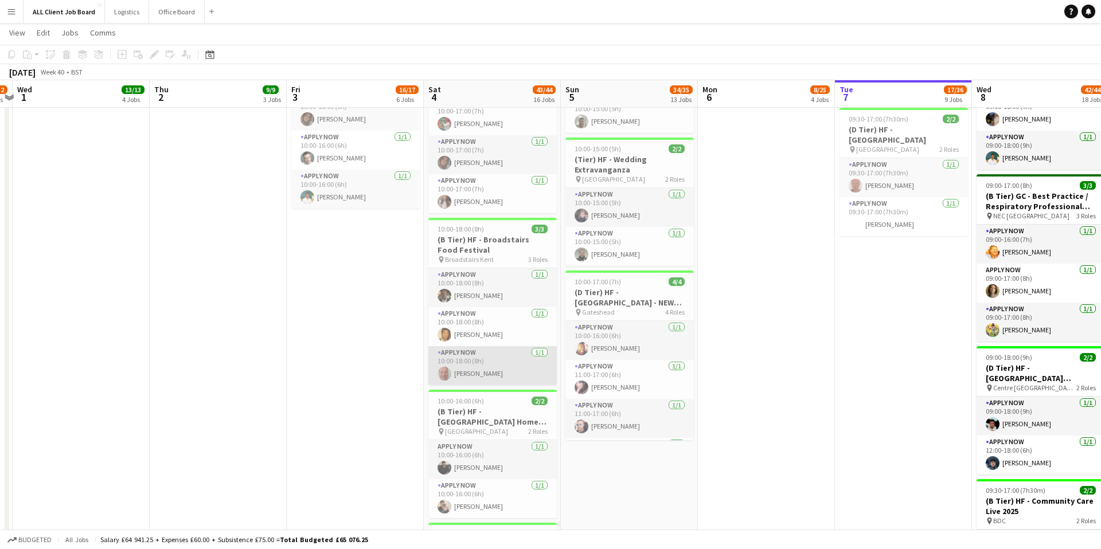
click at [510, 359] on app-card-role "APPLY NOW [DATE] 10:00-18:00 (8h) [PERSON_NAME]" at bounding box center [492, 365] width 128 height 39
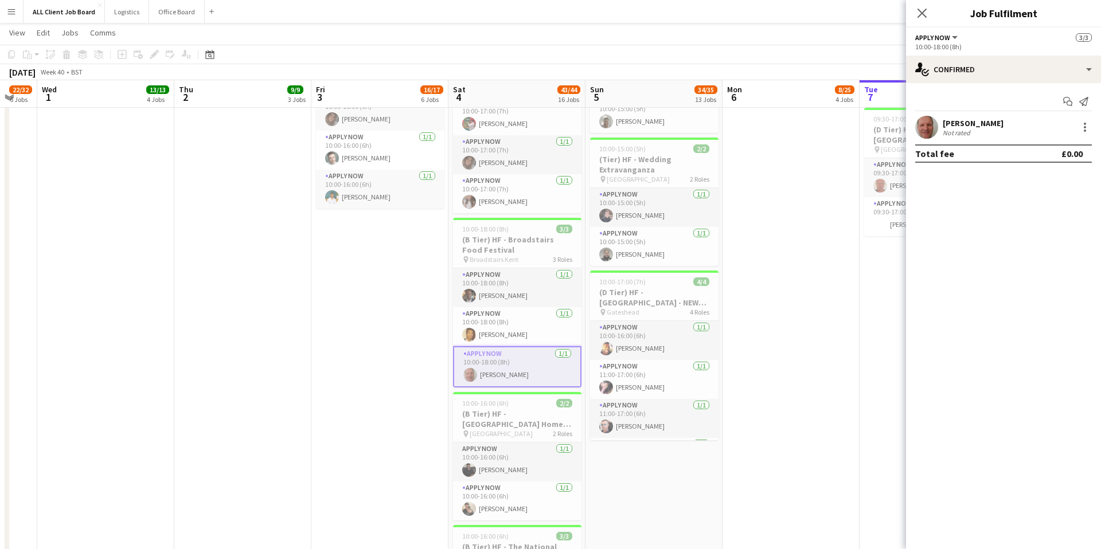
click at [927, 127] on app-user-avatar at bounding box center [926, 127] width 23 height 23
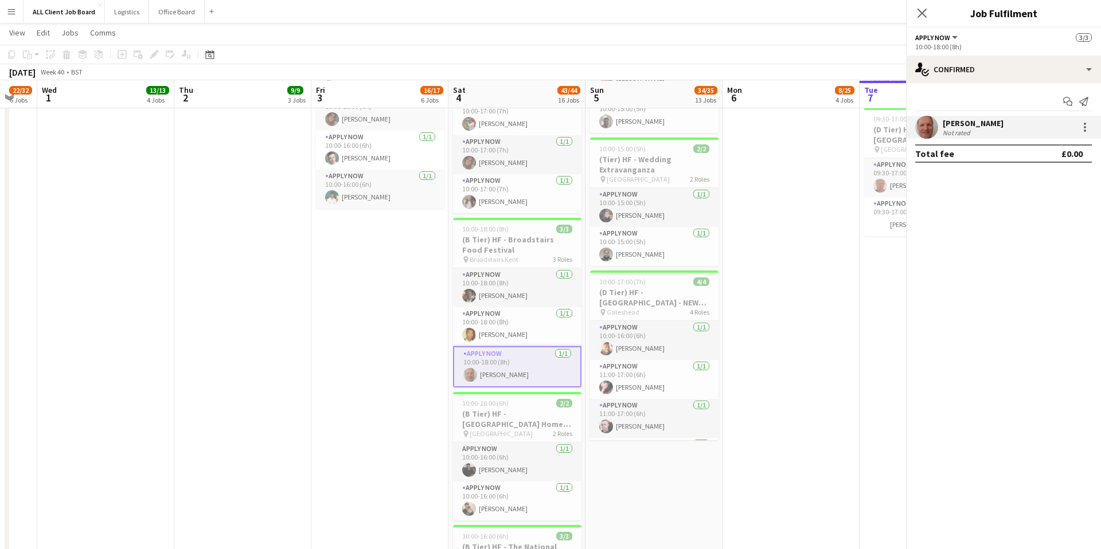
scroll to position [1089, 0]
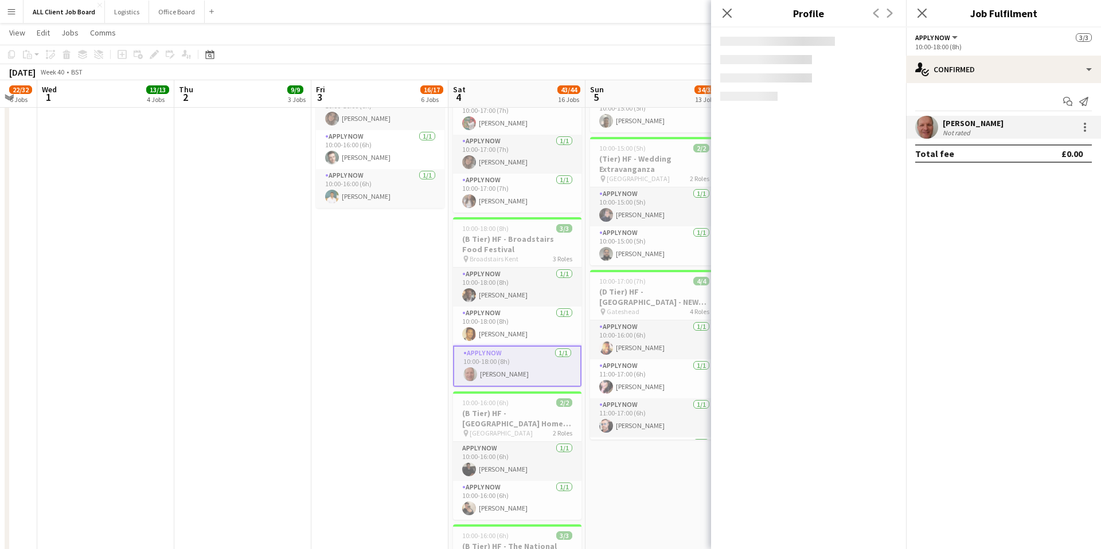
click at [967, 127] on div "[PERSON_NAME]" at bounding box center [972, 123] width 61 height 10
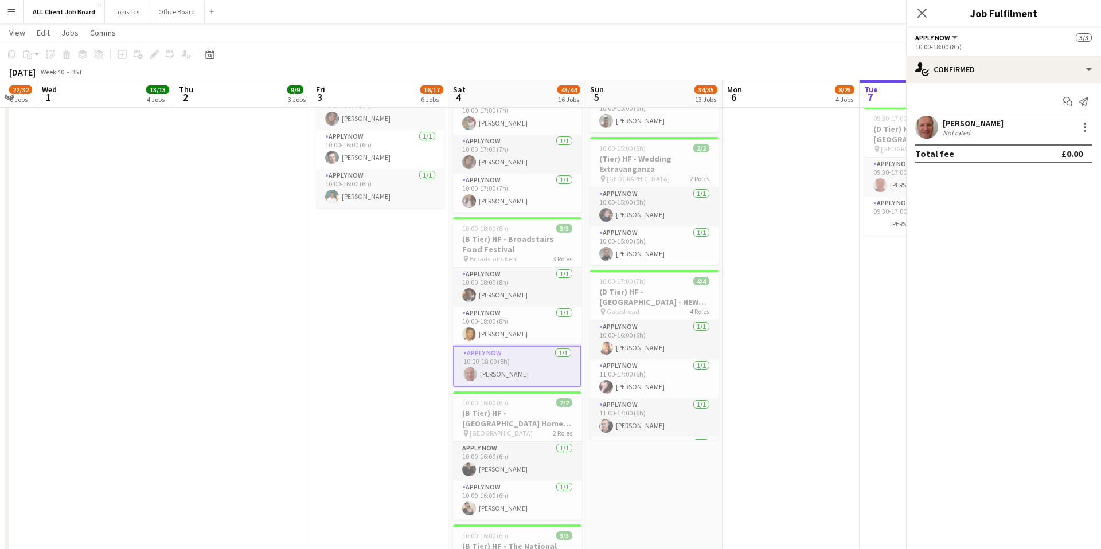
click at [967, 127] on div "[PERSON_NAME]" at bounding box center [972, 123] width 61 height 10
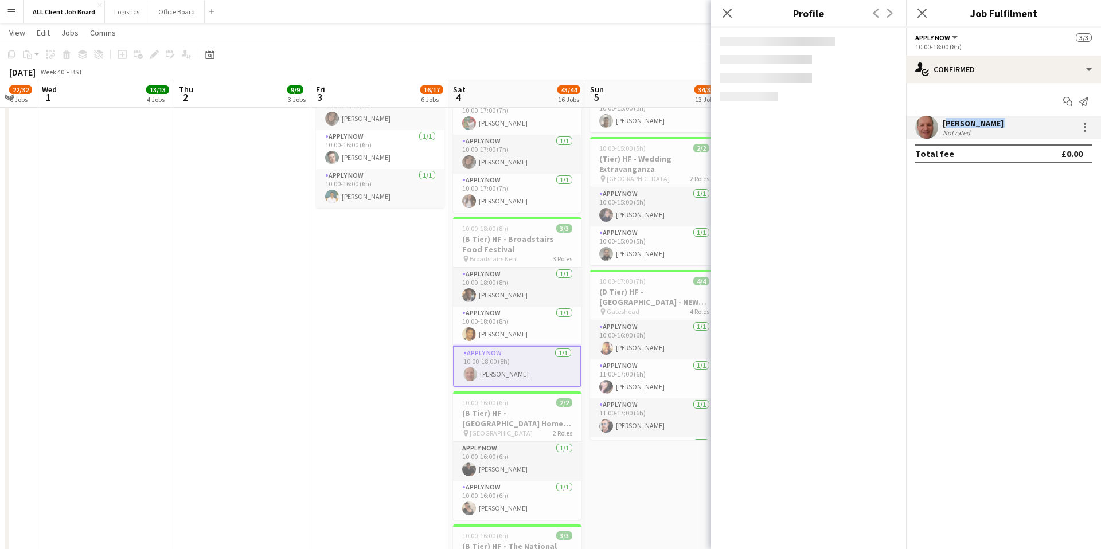
click at [967, 127] on div "[PERSON_NAME]" at bounding box center [972, 123] width 61 height 10
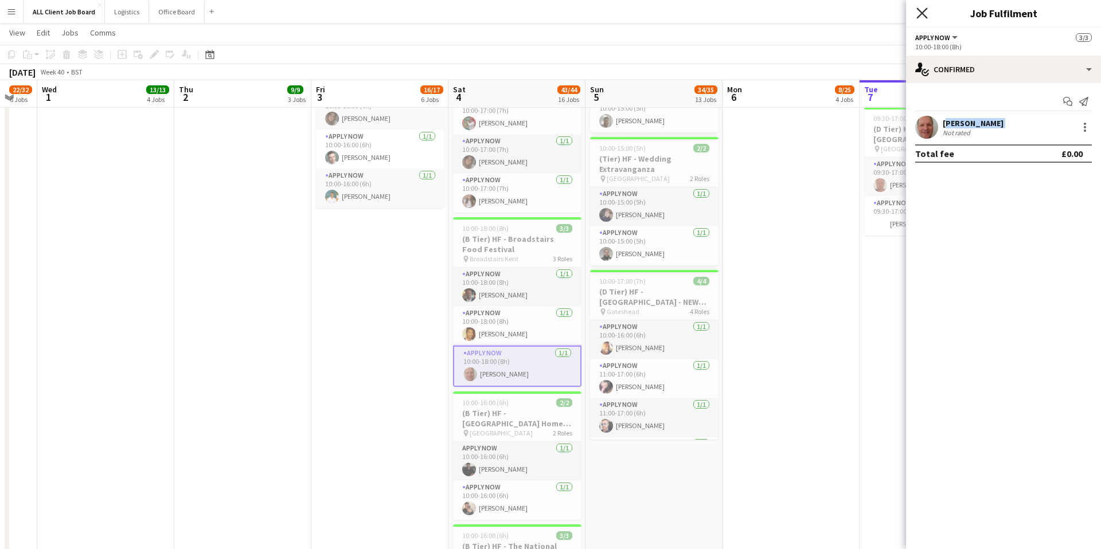
click at [925, 11] on icon "Close pop-in" at bounding box center [921, 12] width 11 height 11
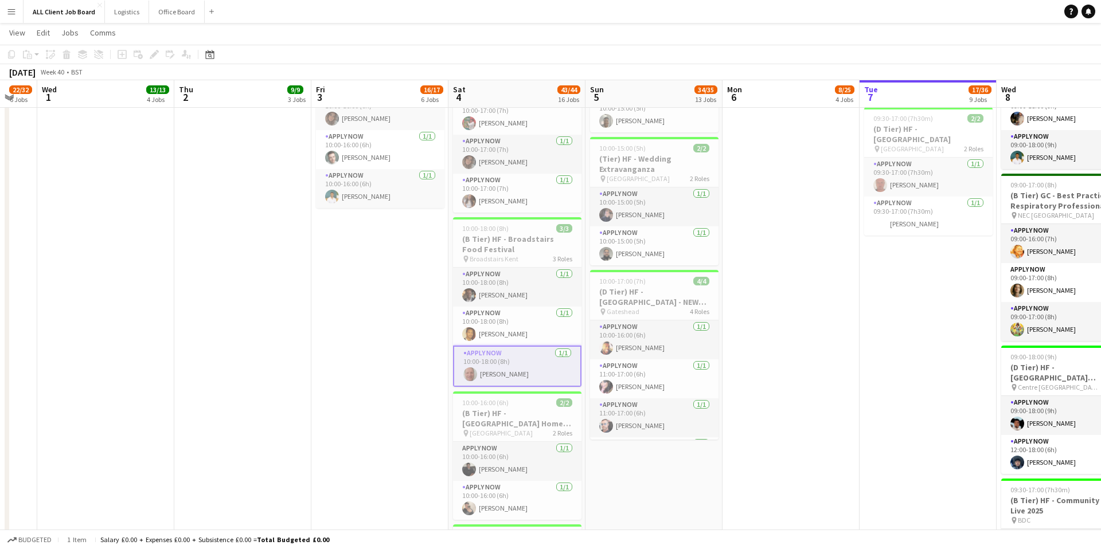
click at [384, 259] on app-date-cell "09:00-17:00 (8h) 3/3 (A Tier) HF - Dentistry Show [GEOGRAPHIC_DATA] - Stand A41…" at bounding box center [379, 358] width 137 height 2287
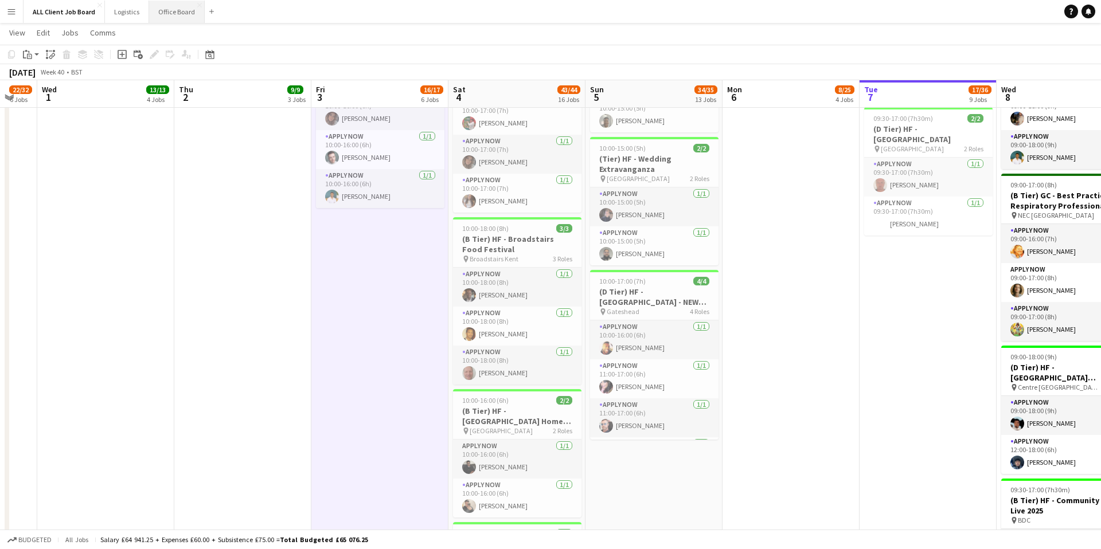
click at [192, 11] on button "Office Board Close" at bounding box center [177, 12] width 56 height 22
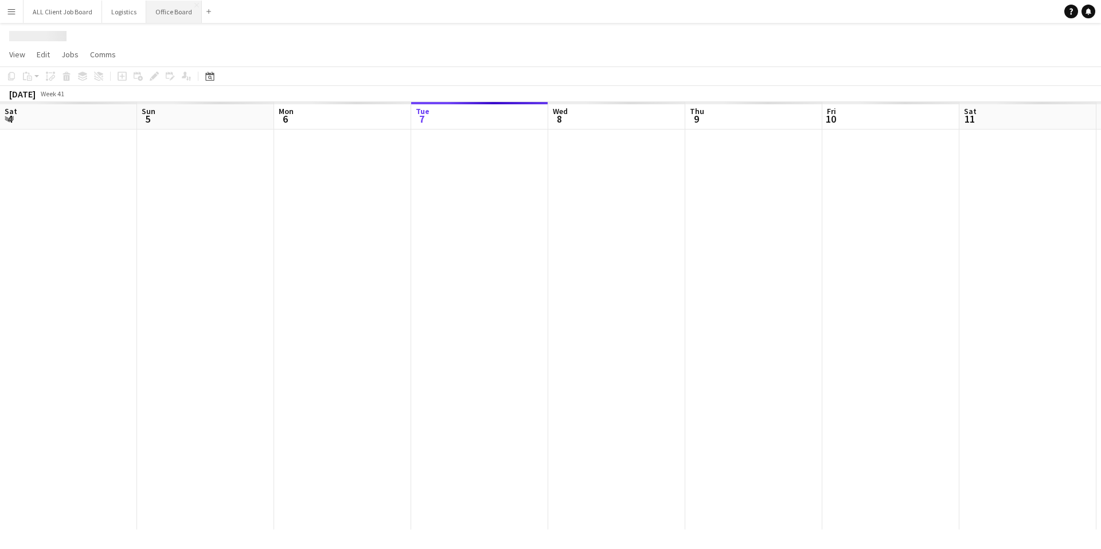
scroll to position [0, 274]
click at [184, 11] on button "Office Board Close" at bounding box center [174, 12] width 56 height 22
click at [177, 7] on button "Office Board Close" at bounding box center [174, 12] width 56 height 22
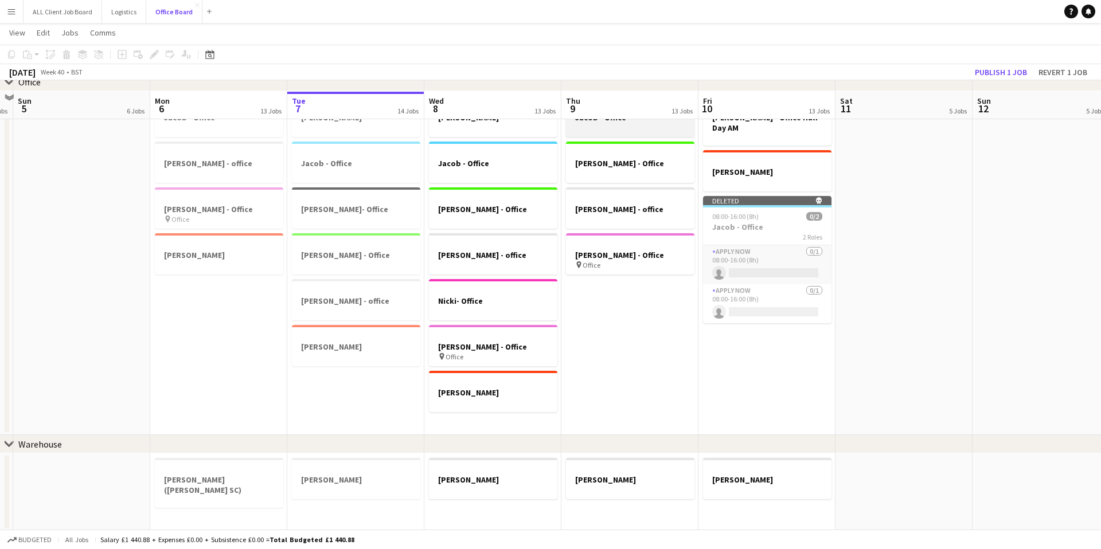
scroll to position [83, 0]
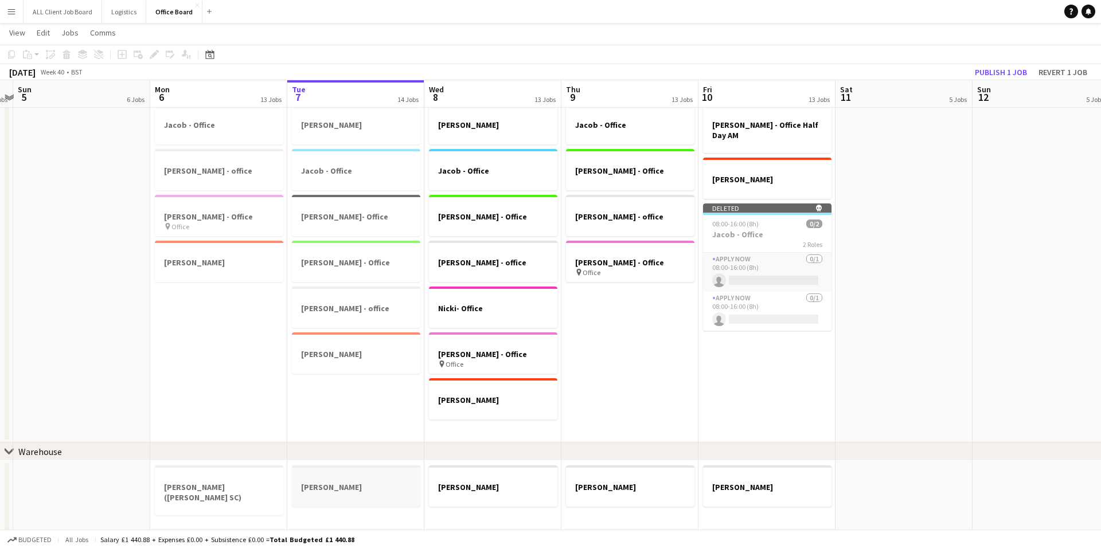
click at [403, 500] on div at bounding box center [356, 496] width 128 height 9
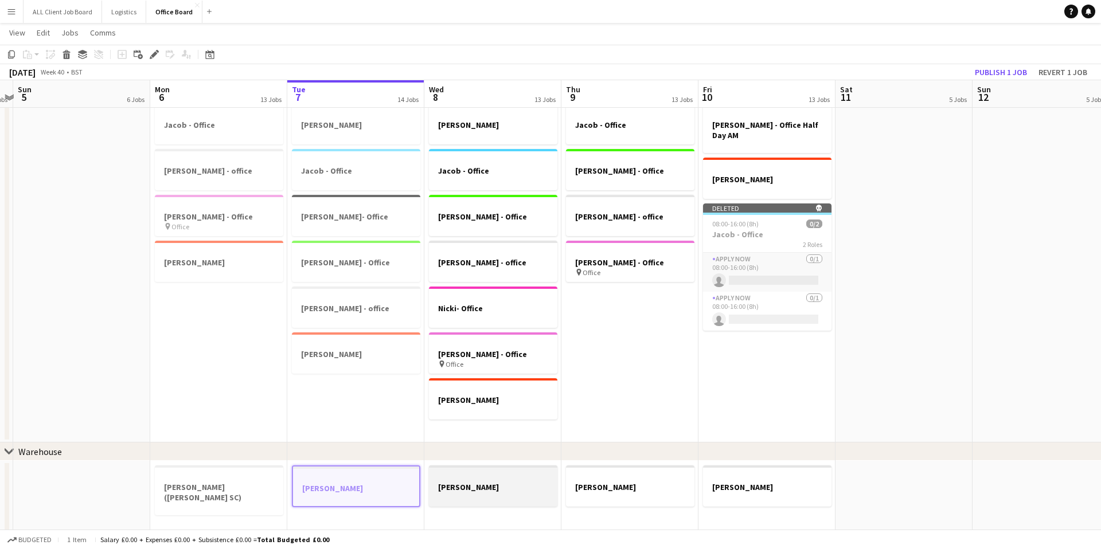
click at [537, 506] on app-job-card "[PERSON_NAME]" at bounding box center [493, 485] width 128 height 41
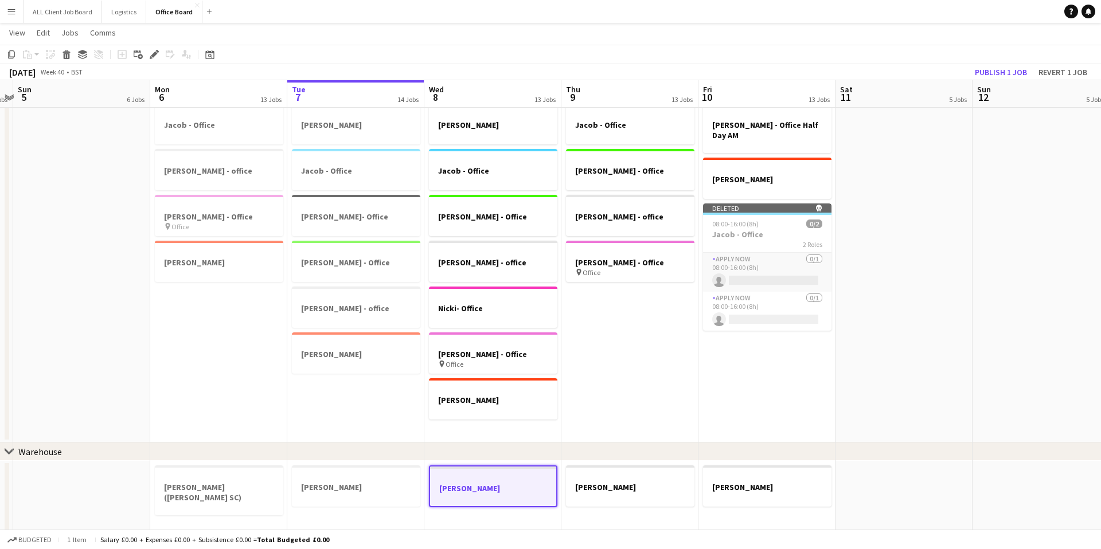
drag, startPoint x: 411, startPoint y: 488, endPoint x: 422, endPoint y: 487, distance: 11.6
click at [412, 488] on h3 "[PERSON_NAME]" at bounding box center [356, 487] width 128 height 10
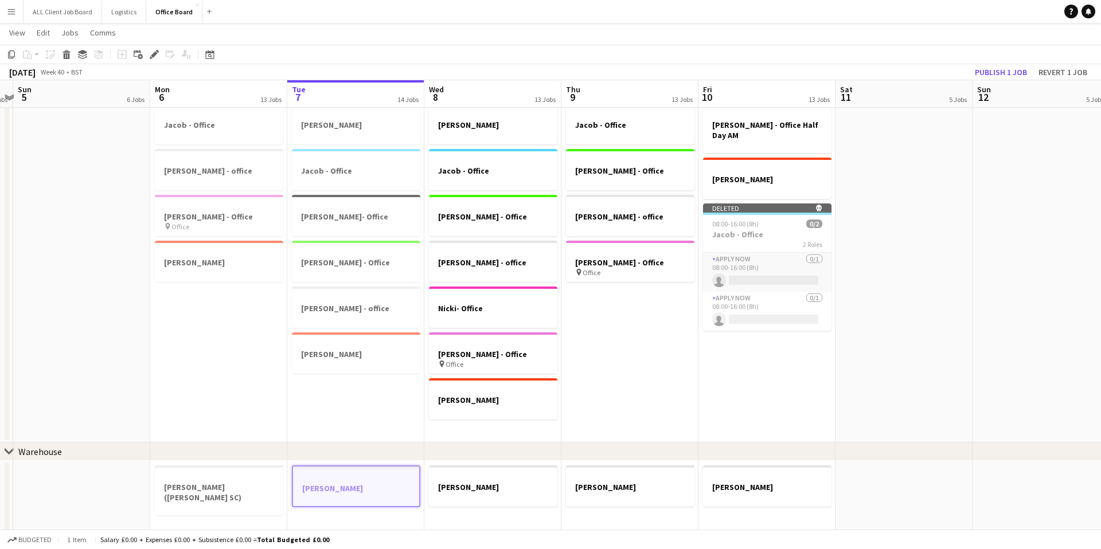
scroll to position [0, 260]
click at [1012, 70] on button "Publish 1 job" at bounding box center [1000, 72] width 61 height 15
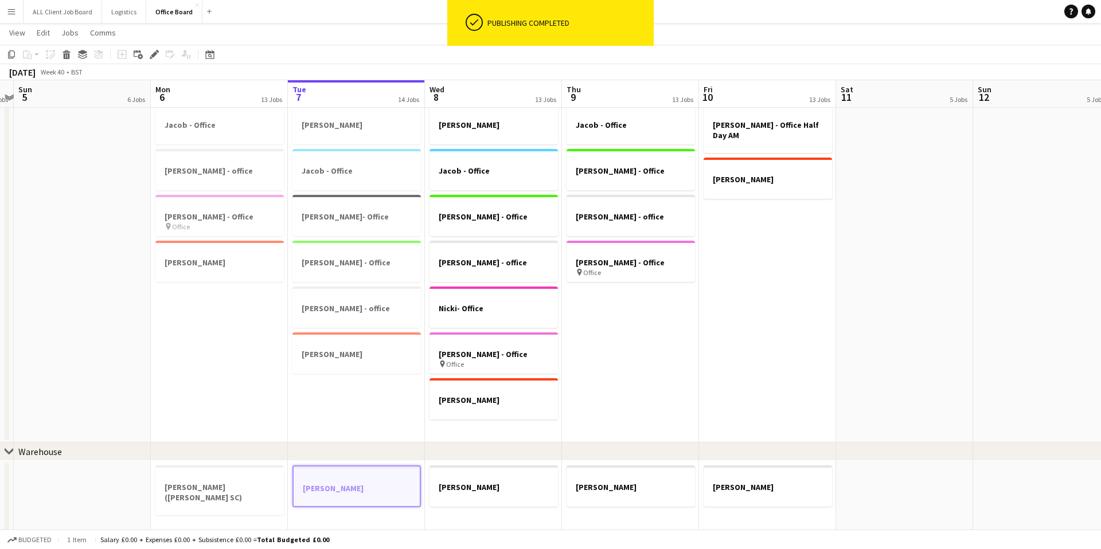
drag, startPoint x: 204, startPoint y: 291, endPoint x: 226, endPoint y: 287, distance: 22.3
click at [204, 291] on app-date-cell "[PERSON_NAME] - Office [PERSON_NAME] - office [PERSON_NAME] - Office pin Office…" at bounding box center [219, 271] width 137 height 344
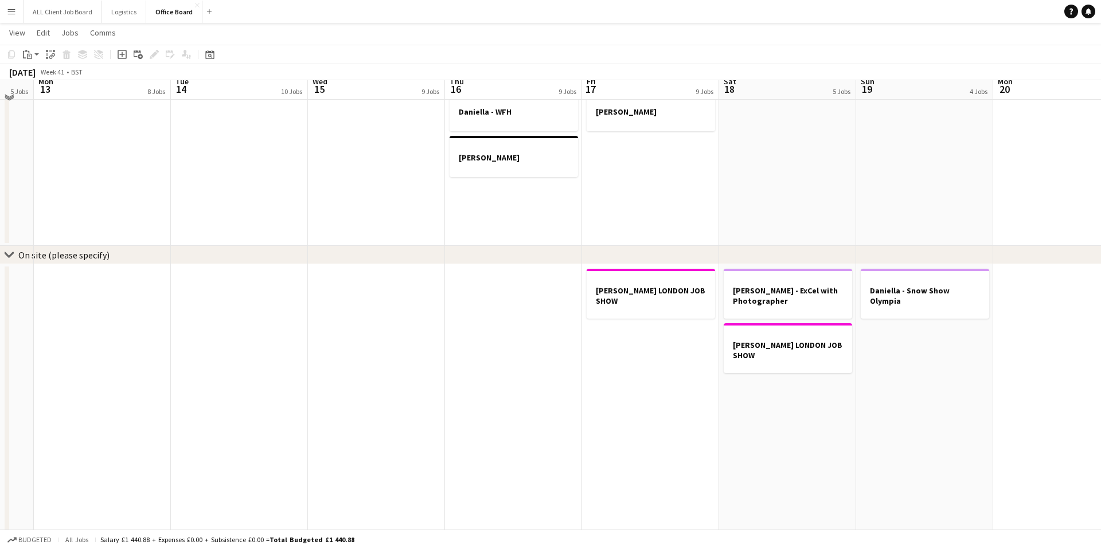
scroll to position [684, 0]
